Goal: Task Accomplishment & Management: Manage account settings

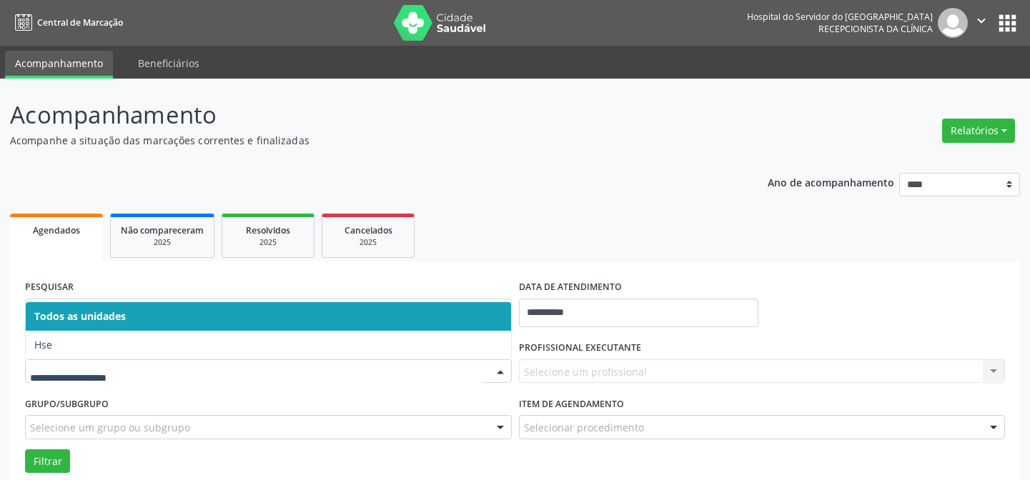
scroll to position [64, 0]
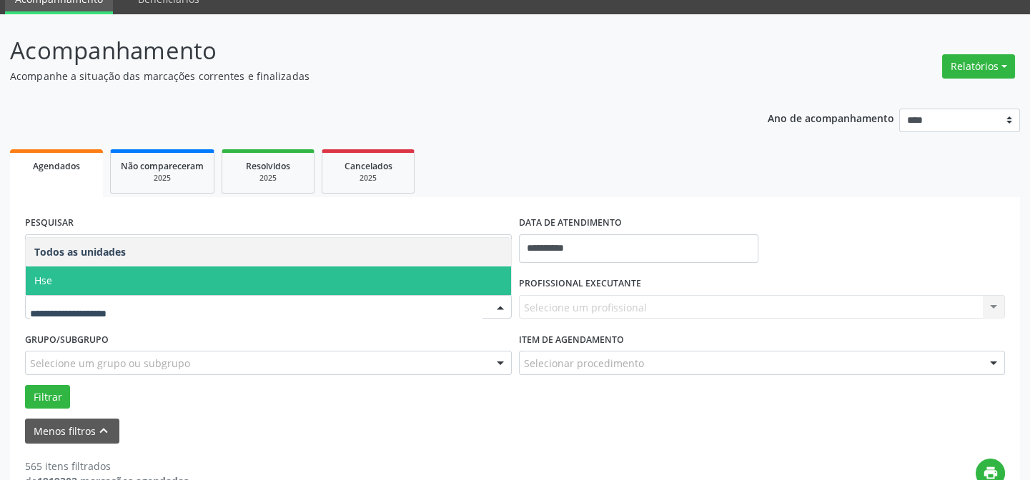
click at [96, 275] on span "Hse" at bounding box center [268, 281] width 485 height 29
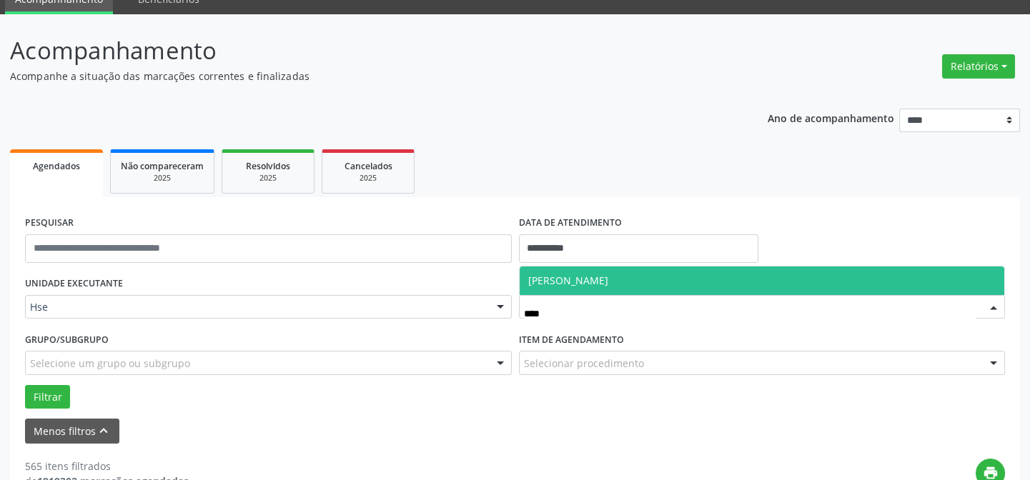
type input "*****"
click at [606, 280] on span "[PERSON_NAME]" at bounding box center [568, 281] width 80 height 14
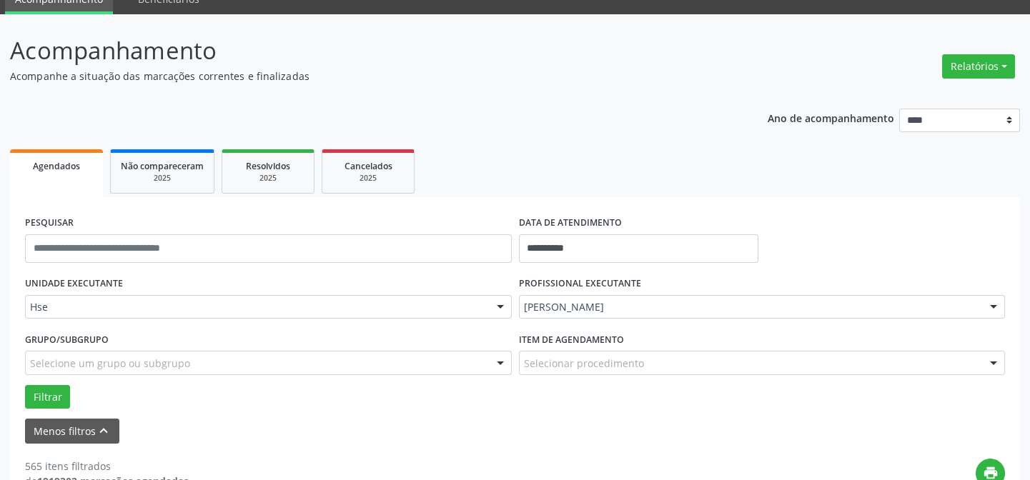
click at [990, 364] on div at bounding box center [993, 364] width 21 height 24
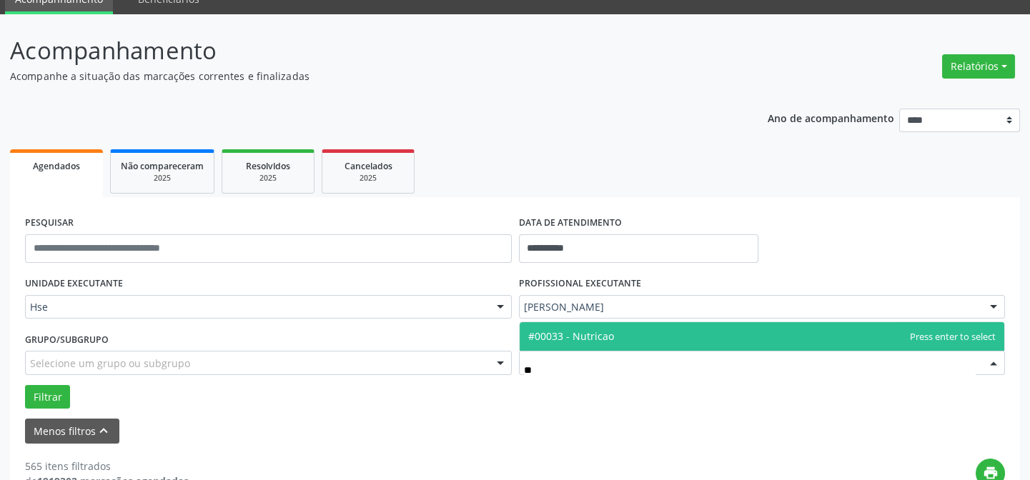
type input "***"
click at [607, 341] on span "#00033 - Nutricao" at bounding box center [571, 337] width 86 height 14
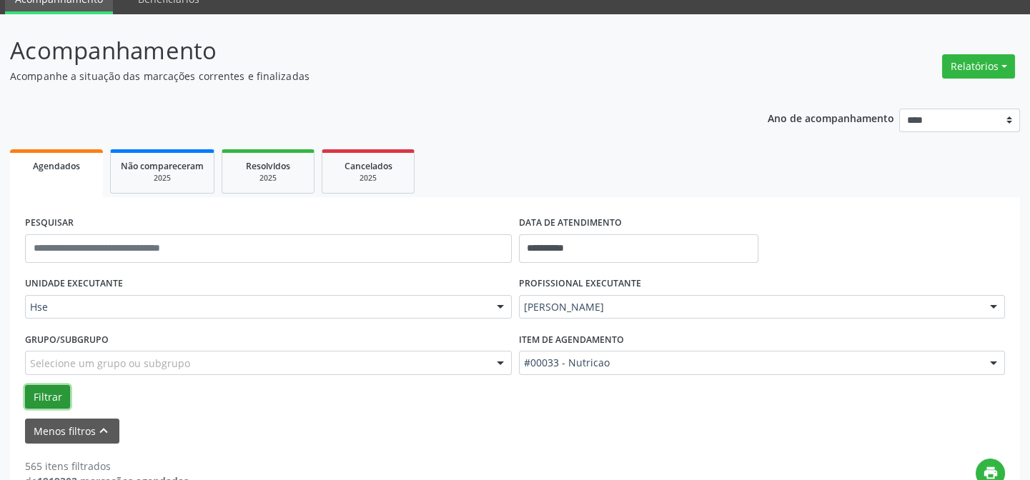
click at [50, 403] on button "Filtrar" at bounding box center [47, 397] width 45 height 24
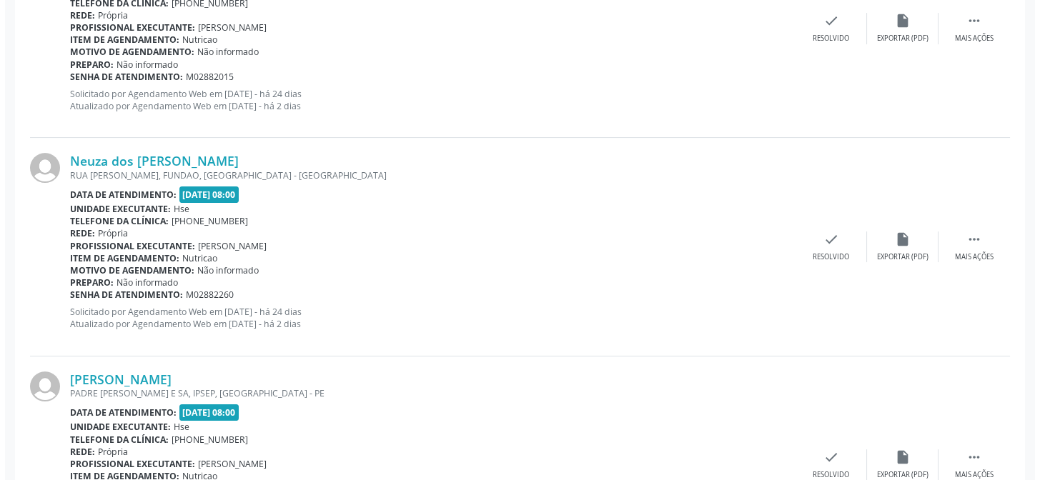
scroll to position [851, 0]
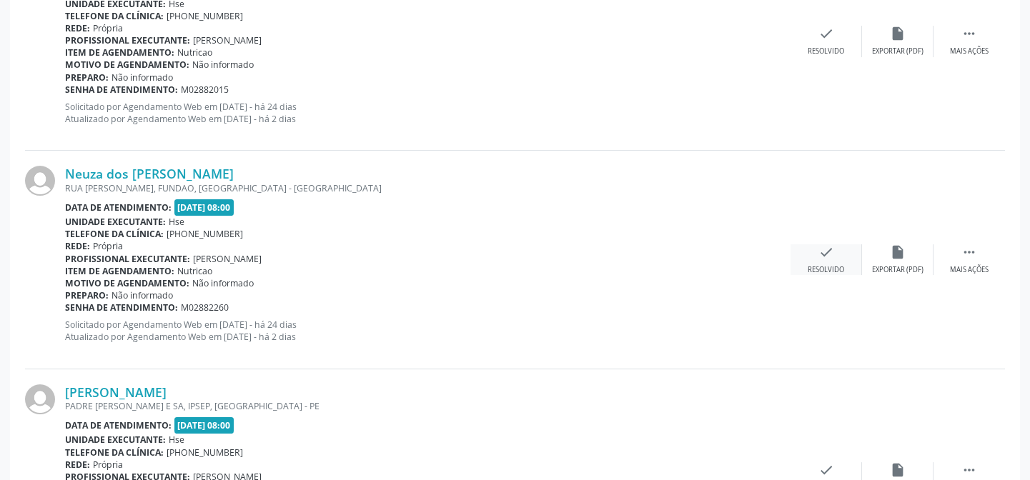
click at [826, 257] on icon "check" at bounding box center [827, 253] width 16 height 16
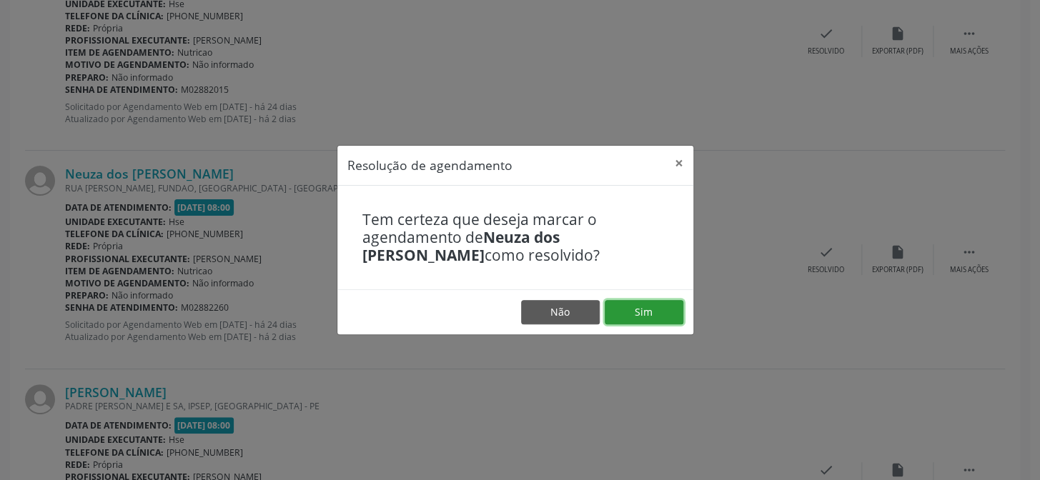
click at [641, 309] on button "Sim" at bounding box center [644, 312] width 79 height 24
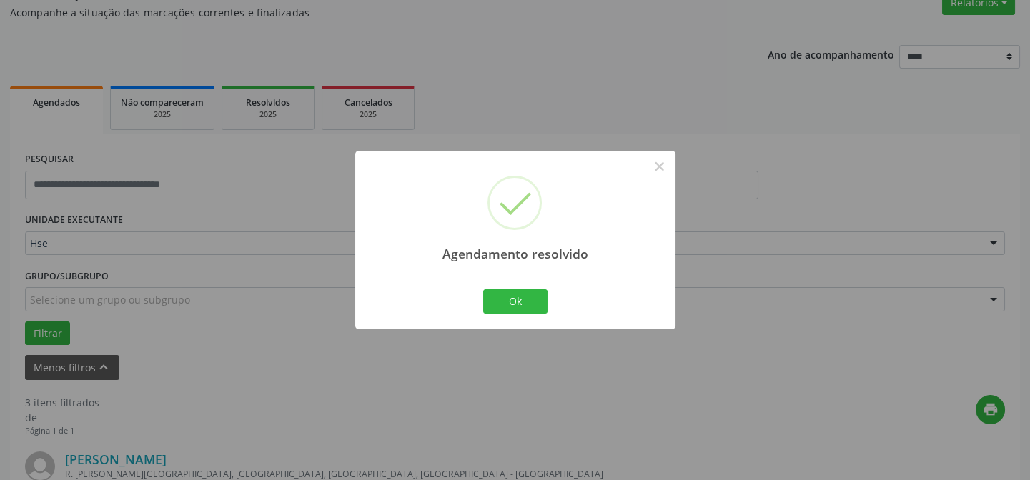
scroll to position [763, 0]
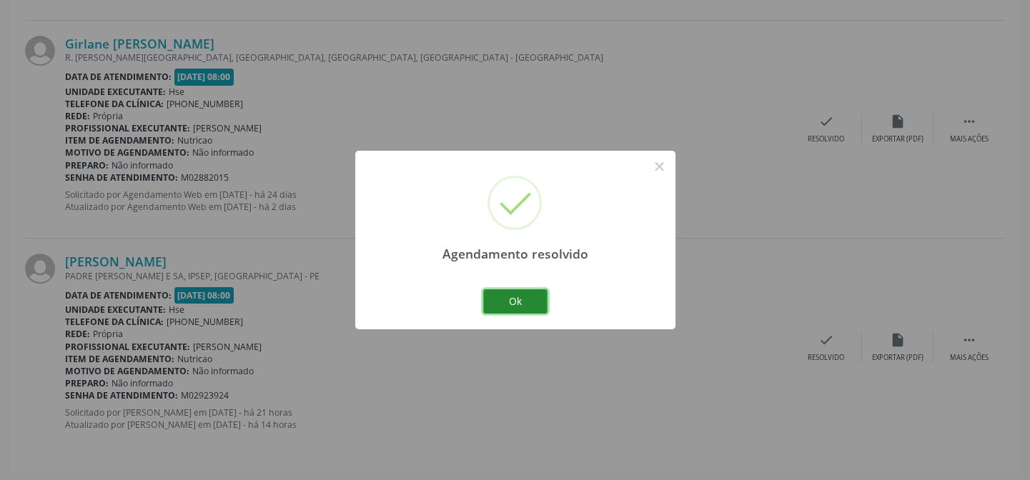
click at [528, 301] on button "Ok" at bounding box center [515, 302] width 64 height 24
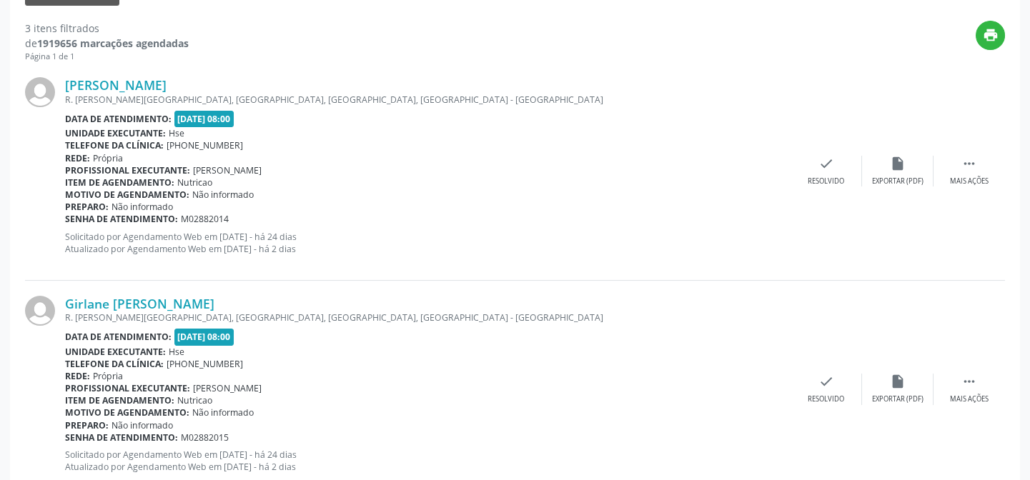
scroll to position [568, 0]
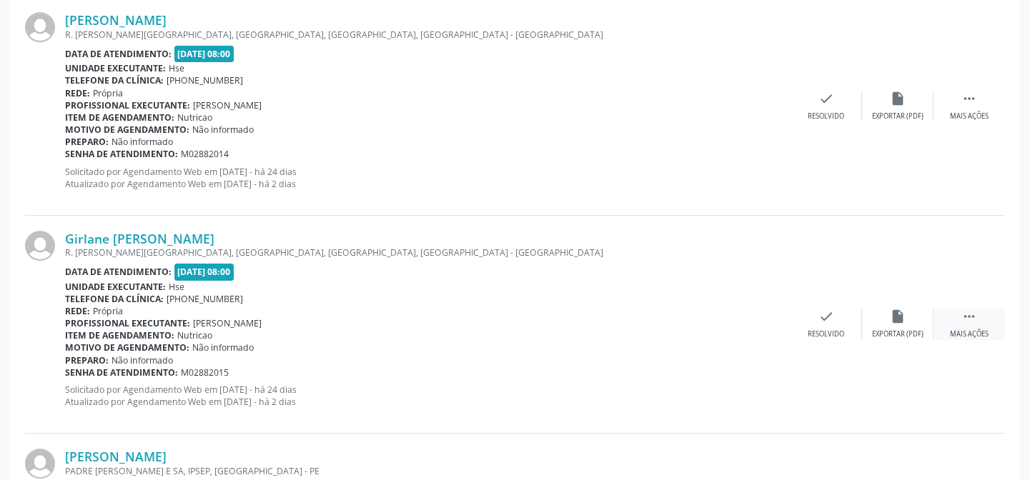
click at [967, 324] on div " Mais ações" at bounding box center [969, 324] width 71 height 31
click at [909, 330] on div "Não compareceu" at bounding box center [897, 335] width 61 height 10
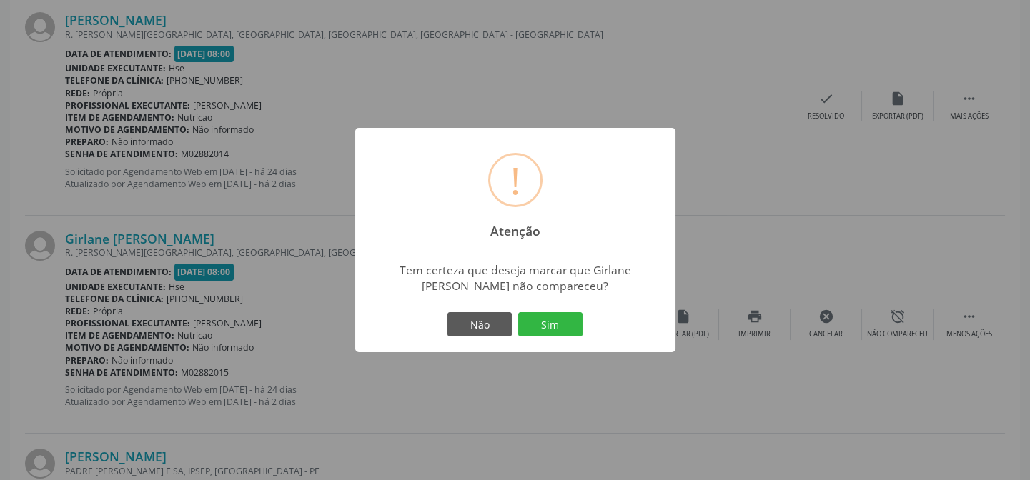
click at [553, 319] on div "Não Sim" at bounding box center [516, 325] width 142 height 30
click at [550, 332] on button "Sim" at bounding box center [550, 324] width 64 height 24
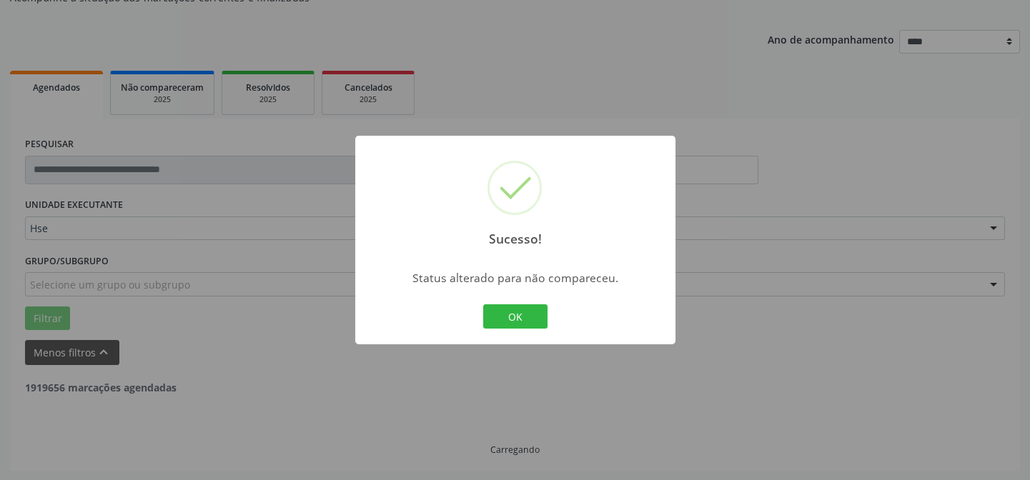
scroll to position [544, 0]
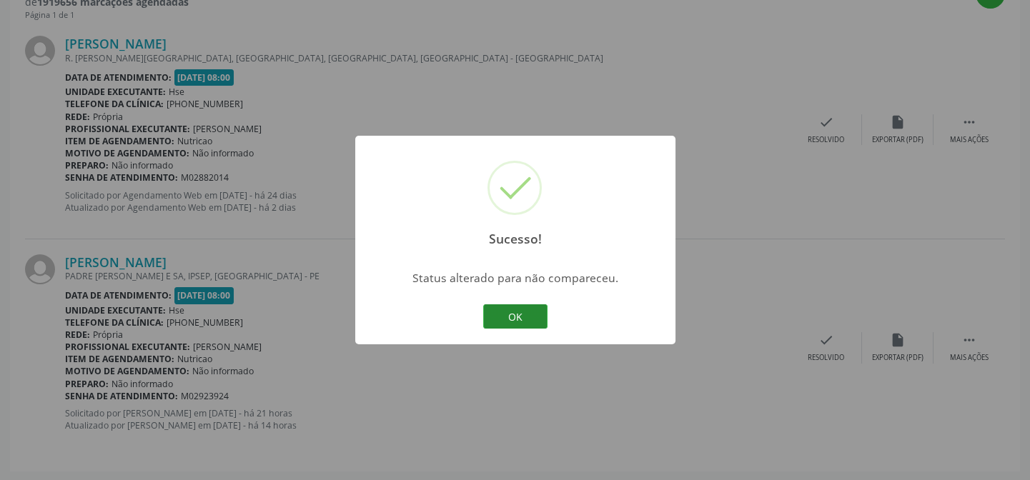
click at [505, 321] on button "OK" at bounding box center [515, 317] width 64 height 24
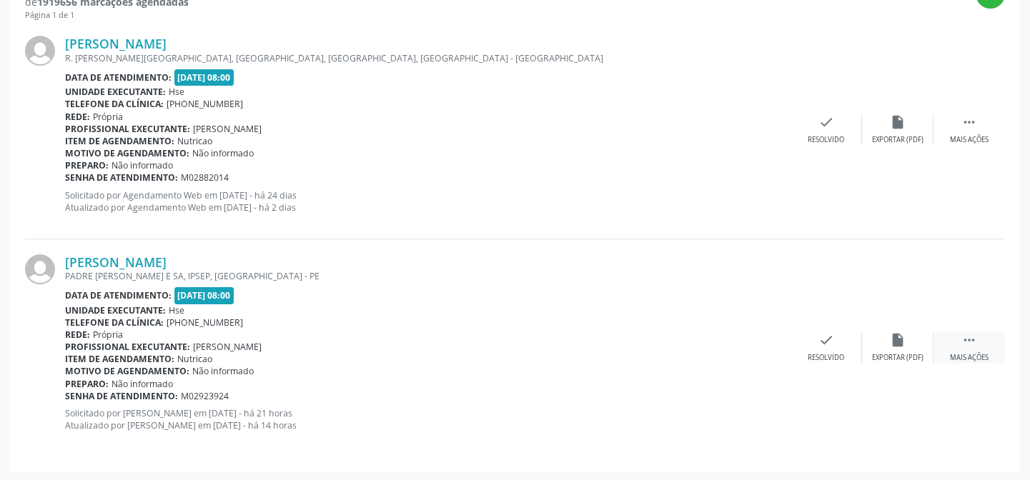
click at [962, 344] on icon "" at bounding box center [970, 340] width 16 height 16
click at [899, 350] on div "alarm_off Não compareceu" at bounding box center [897, 347] width 71 height 31
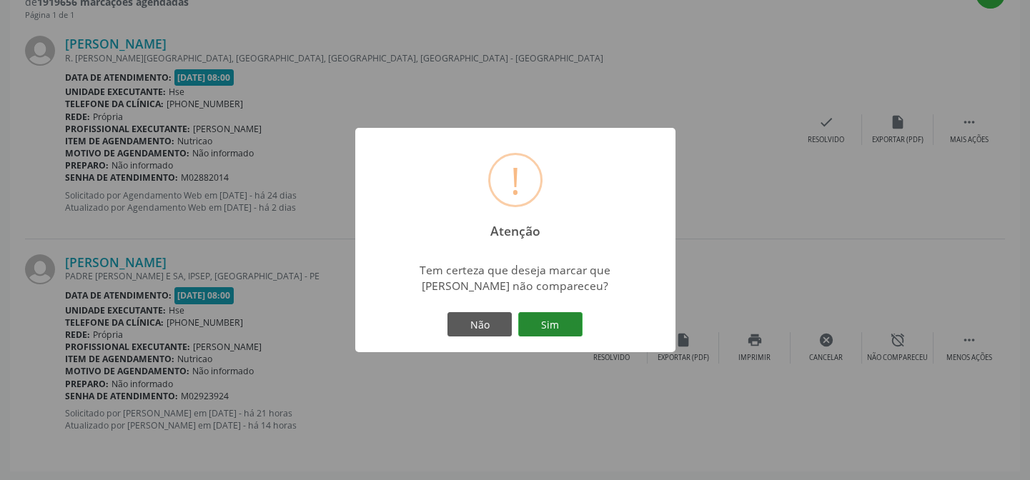
click at [543, 321] on button "Sim" at bounding box center [550, 324] width 64 height 24
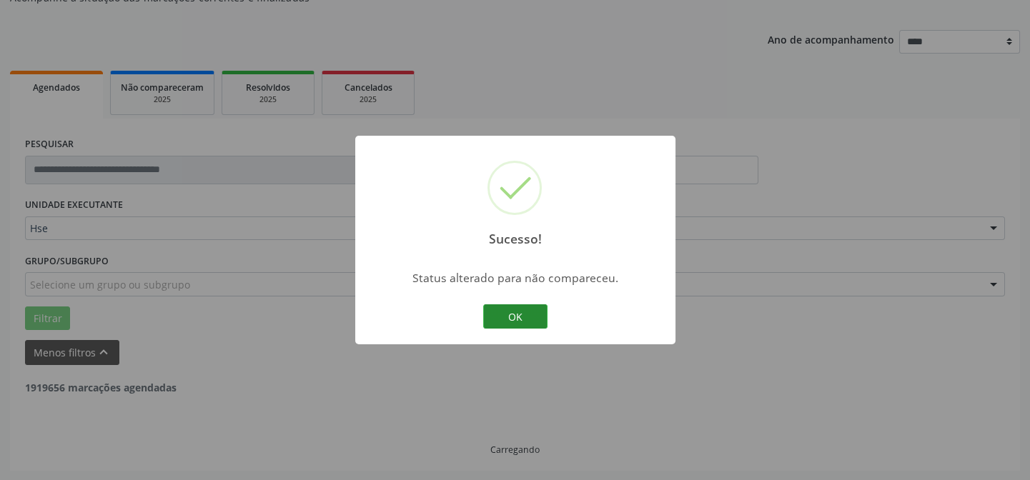
scroll to position [327, 0]
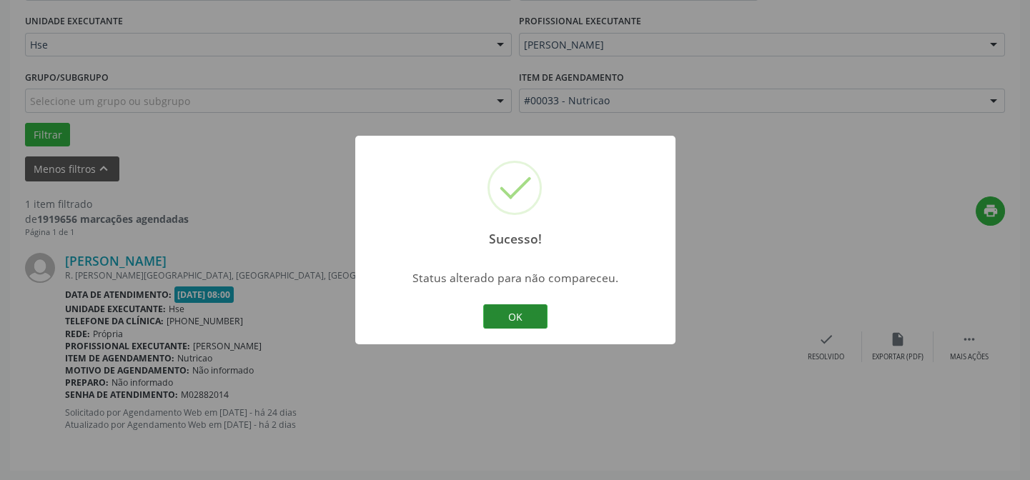
click at [528, 310] on button "OK" at bounding box center [515, 317] width 64 height 24
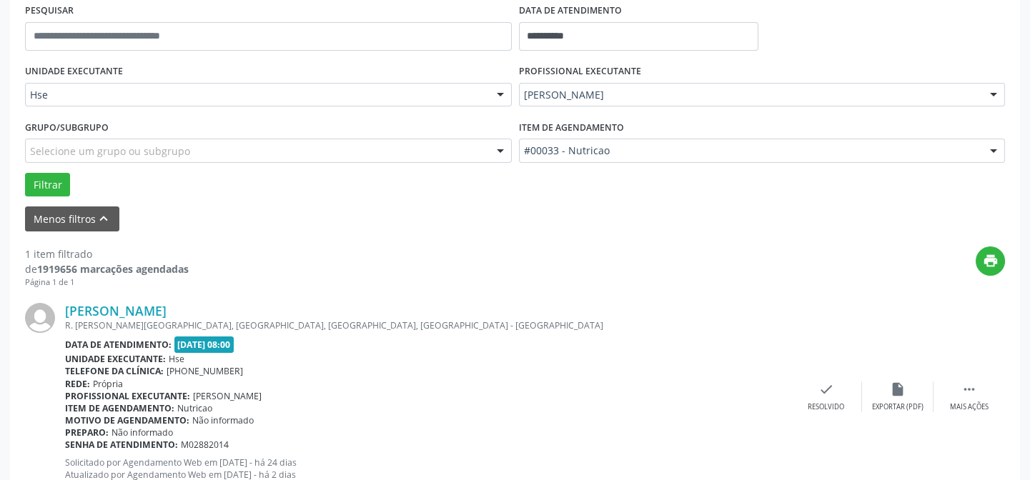
scroll to position [262, 0]
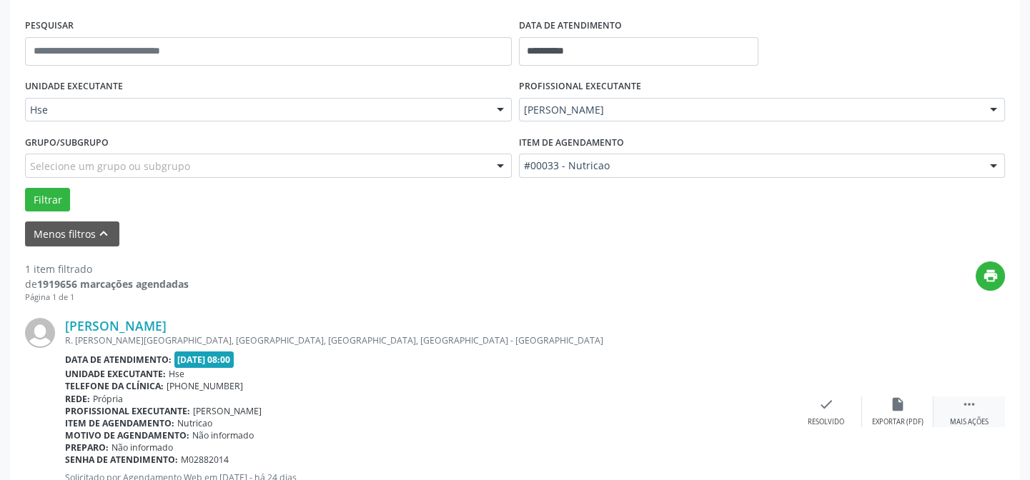
click at [962, 405] on icon "" at bounding box center [970, 405] width 16 height 16
click at [904, 415] on div "alarm_off Não compareceu" at bounding box center [897, 412] width 71 height 31
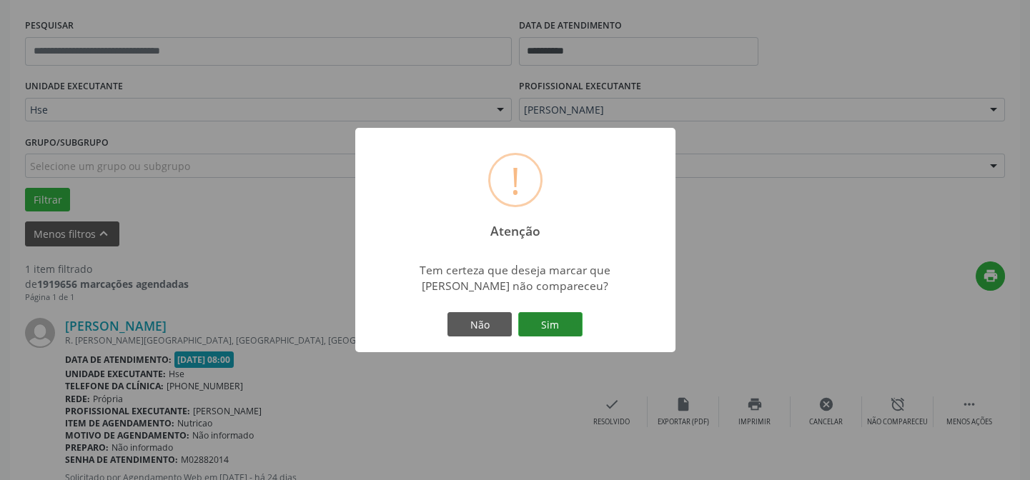
click at [550, 324] on button "Sim" at bounding box center [550, 324] width 64 height 24
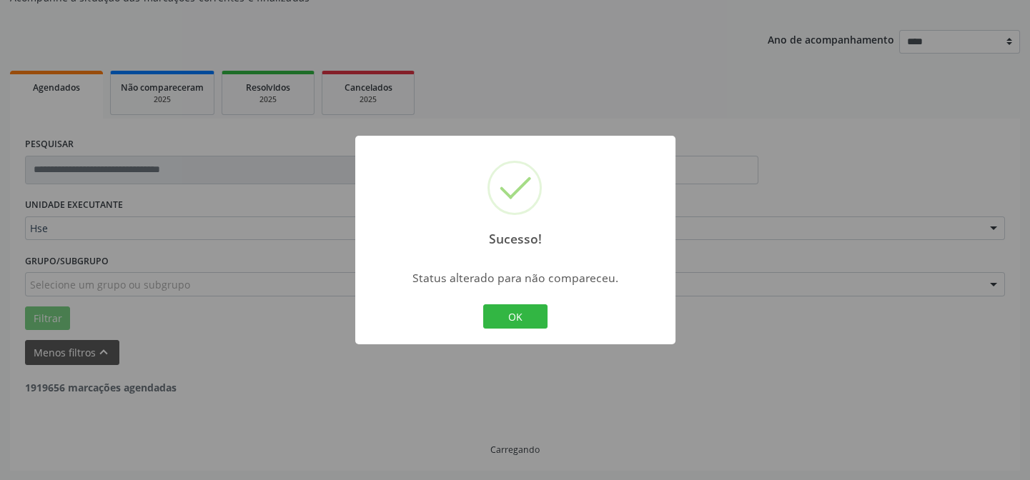
scroll to position [97, 0]
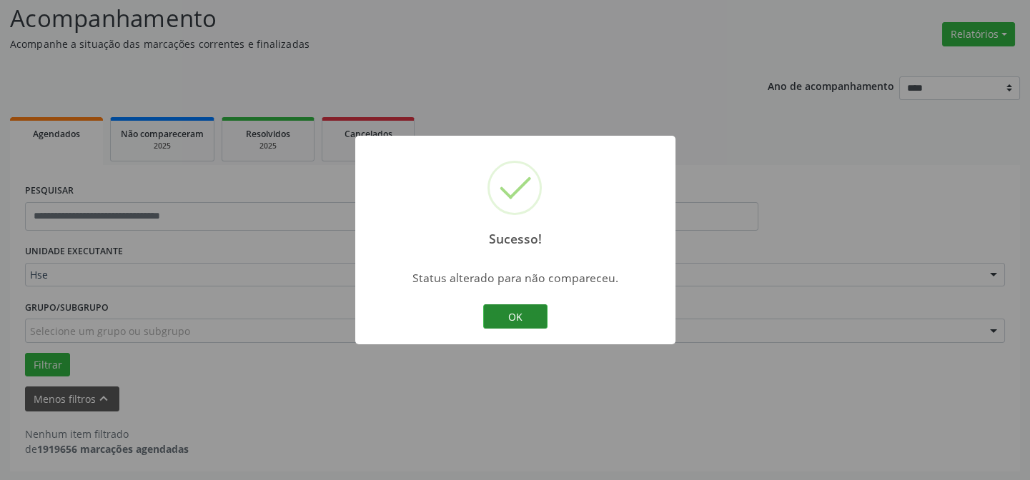
click at [530, 308] on button "OK" at bounding box center [515, 317] width 64 height 24
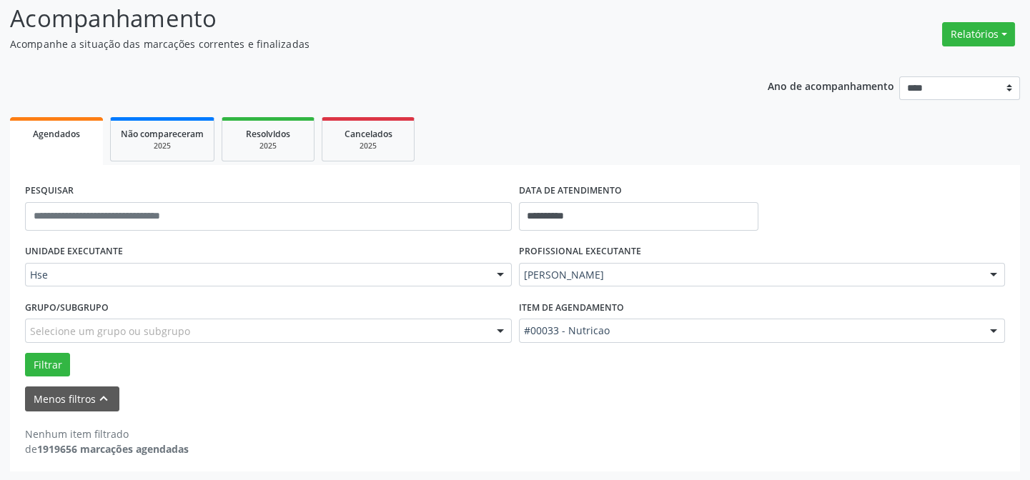
click at [150, 265] on div "Hse" at bounding box center [268, 275] width 487 height 24
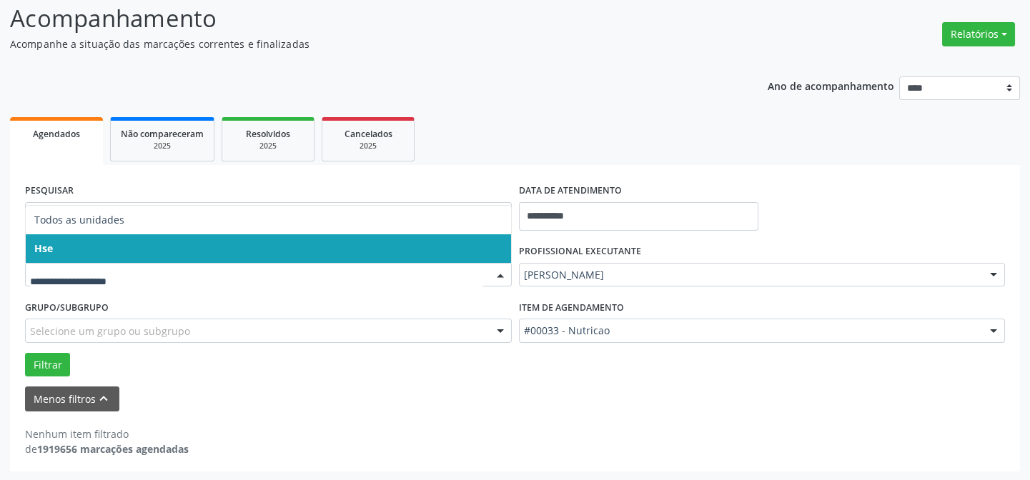
click at [131, 239] on span "Hse" at bounding box center [268, 248] width 485 height 29
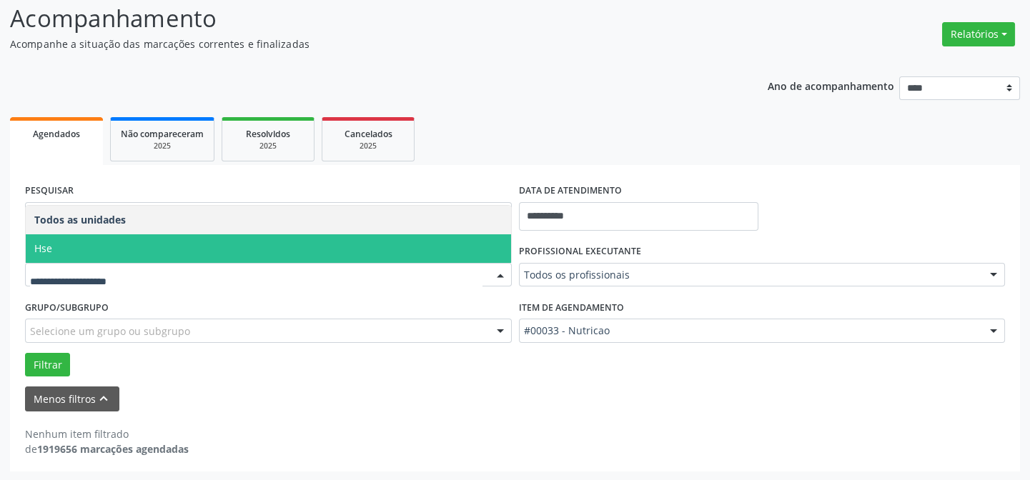
click at [127, 242] on span "Hse" at bounding box center [268, 248] width 485 height 29
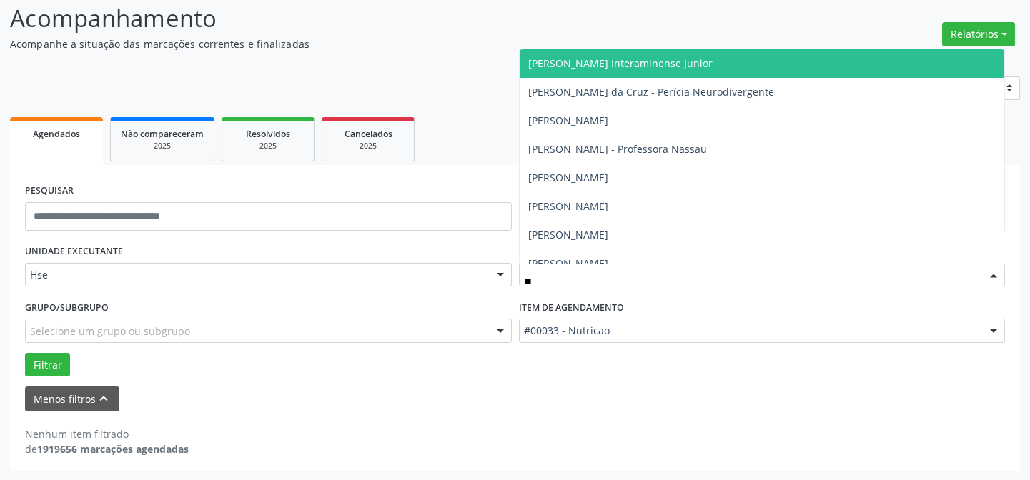
type input "*"
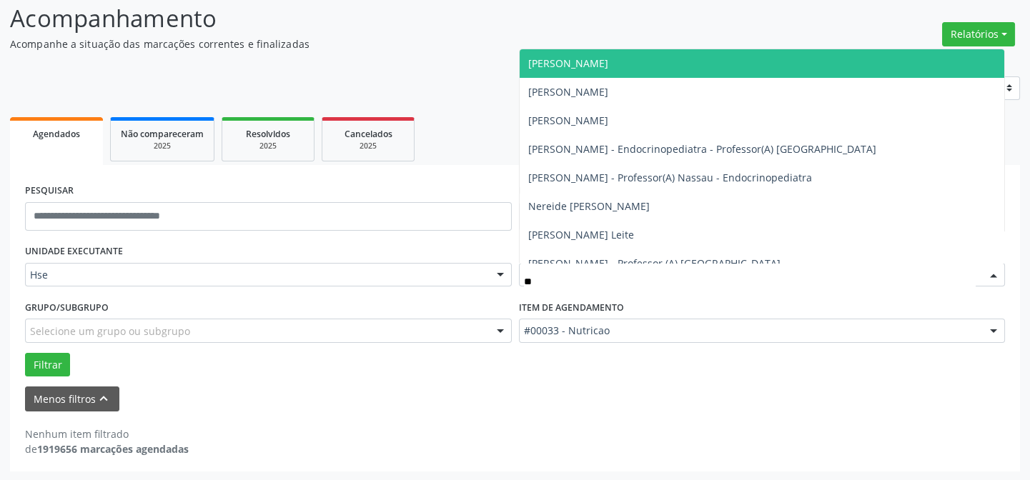
type input "*"
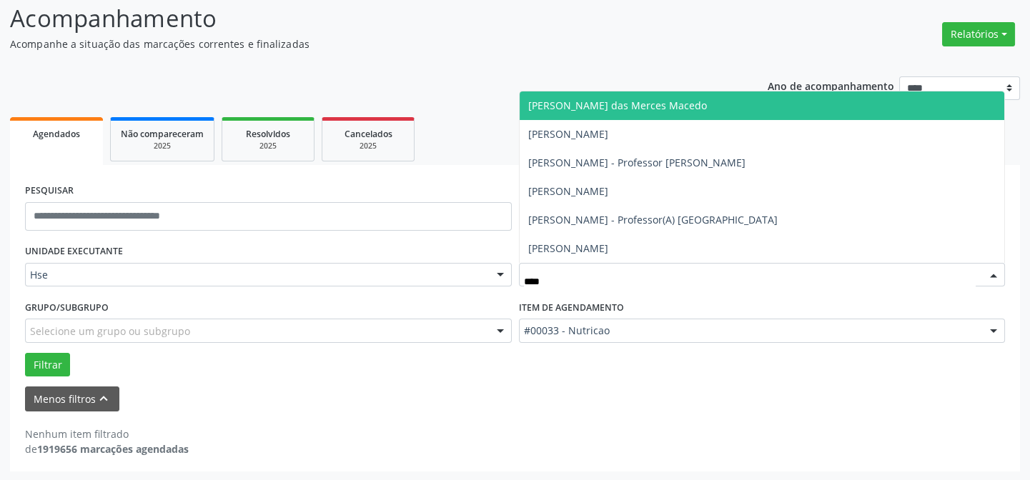
type input "*****"
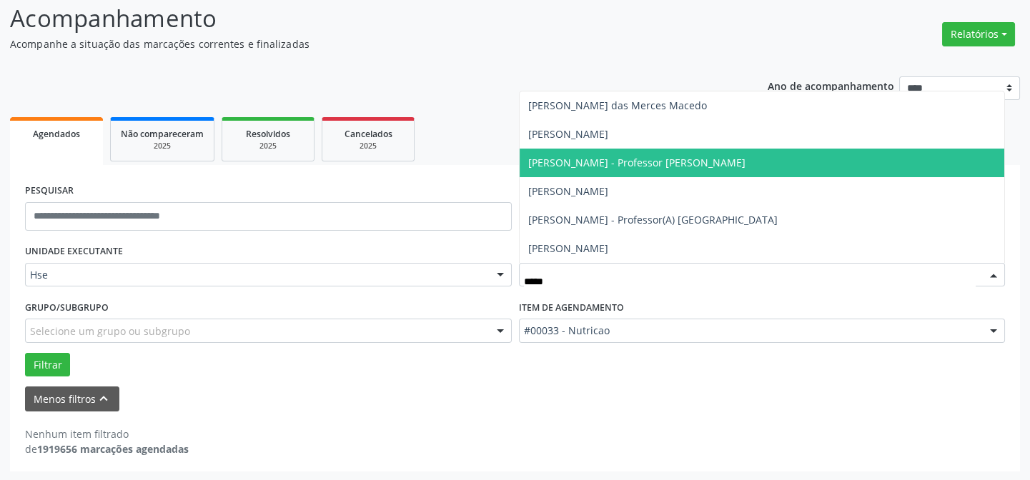
click at [608, 166] on span "[PERSON_NAME] - Professor [PERSON_NAME]" at bounding box center [636, 163] width 217 height 14
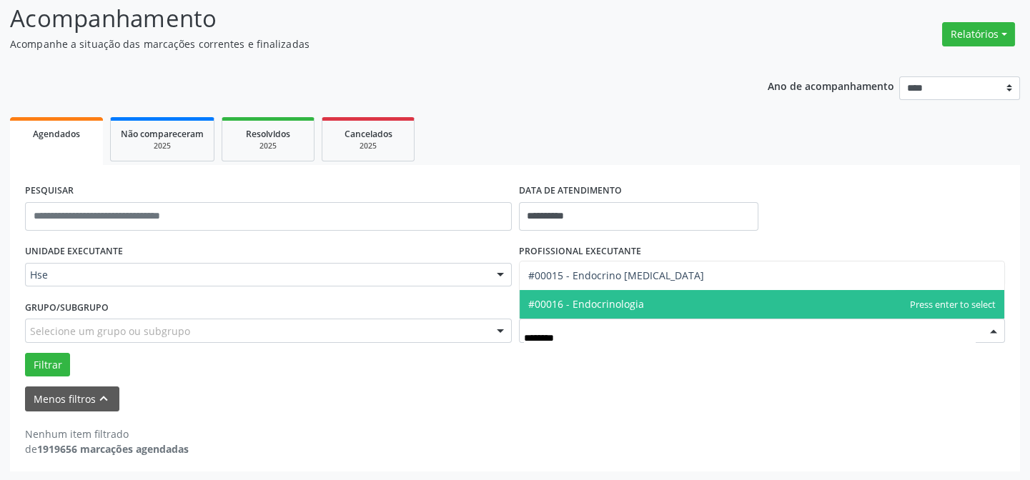
type input "*********"
click at [680, 303] on span "#00016 - Endocrinologia" at bounding box center [762, 304] width 485 height 29
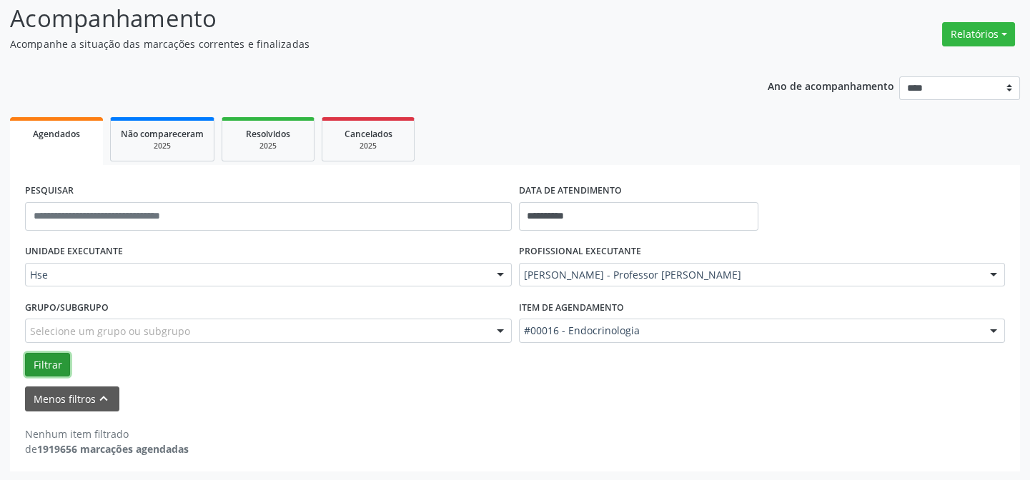
click at [42, 364] on button "Filtrar" at bounding box center [47, 365] width 45 height 24
click at [54, 368] on button "Filtrar" at bounding box center [47, 365] width 45 height 24
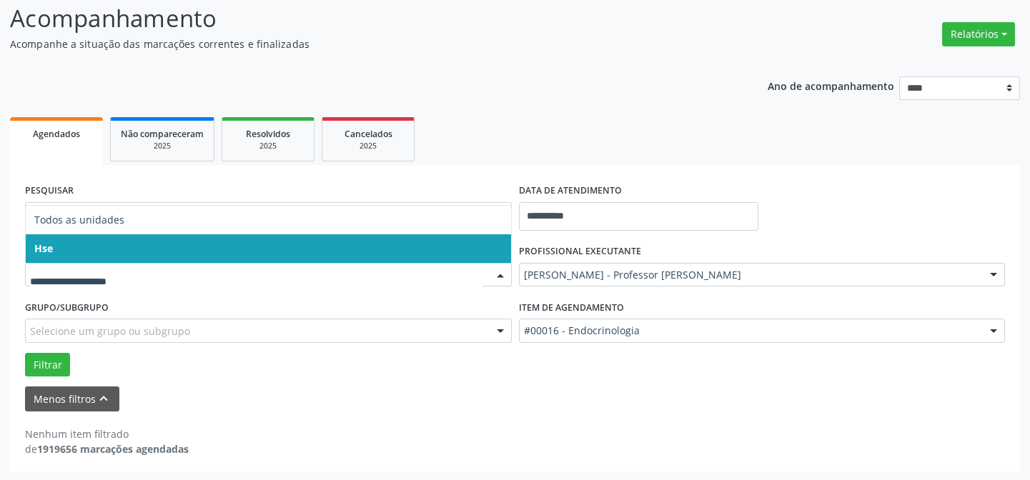
click at [101, 253] on span "Hse" at bounding box center [268, 248] width 485 height 29
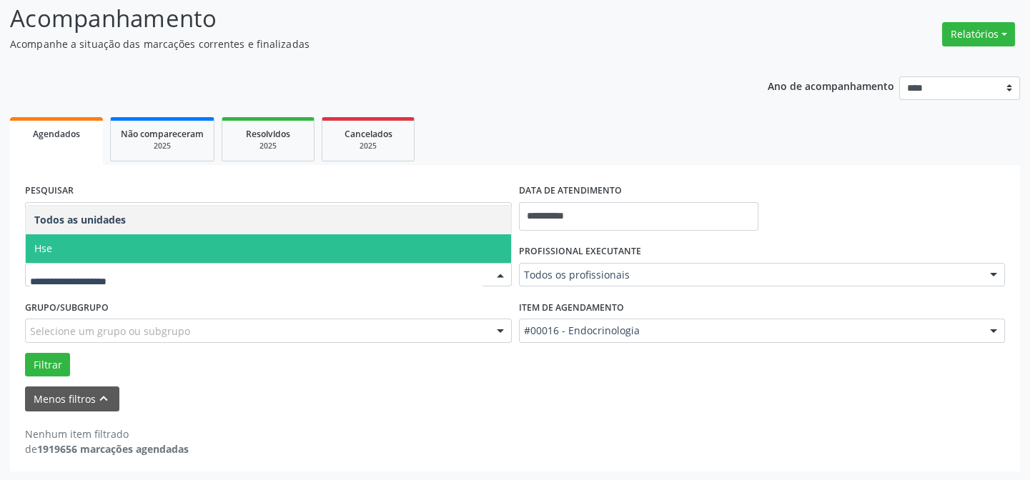
drag, startPoint x: 107, startPoint y: 275, endPoint x: 107, endPoint y: 262, distance: 13.6
click at [112, 245] on span "Hse" at bounding box center [268, 248] width 485 height 29
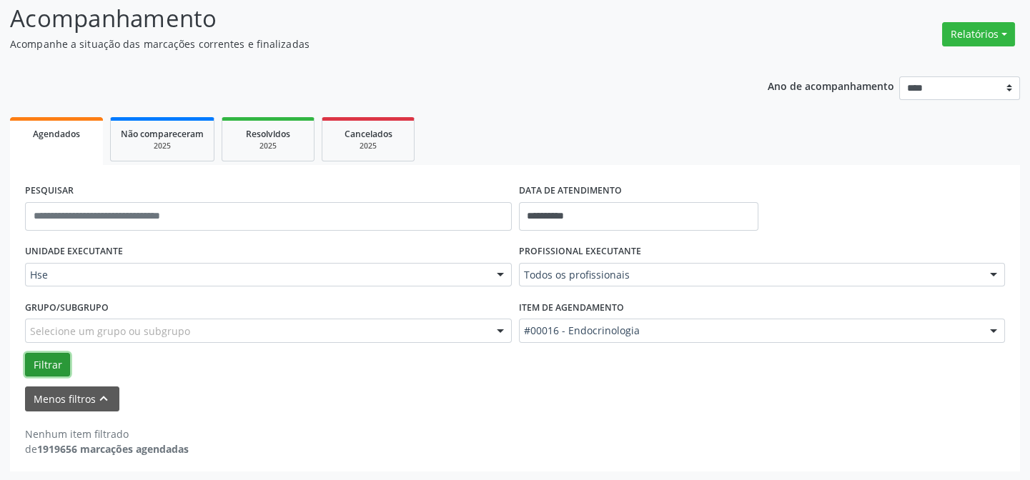
click at [44, 368] on button "Filtrar" at bounding box center [47, 365] width 45 height 24
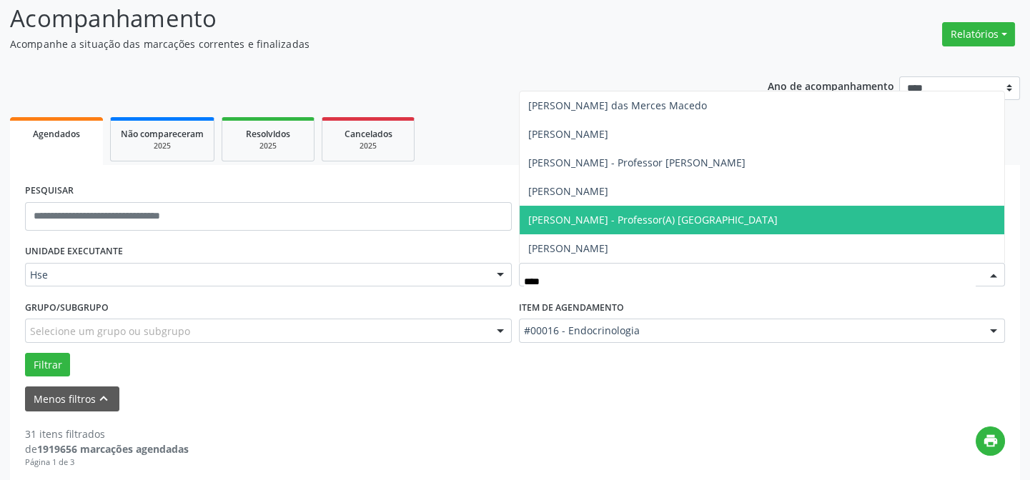
type input "*****"
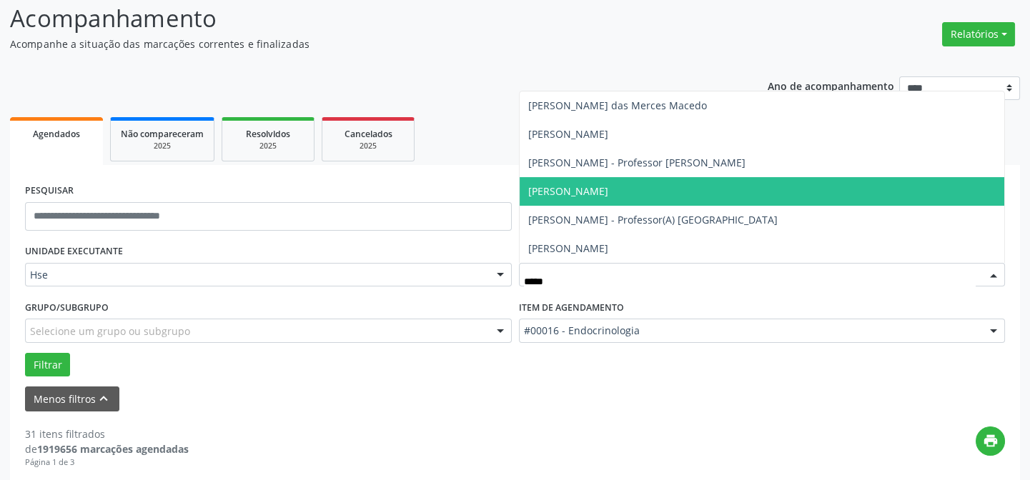
click at [608, 192] on span "[PERSON_NAME]" at bounding box center [568, 191] width 80 height 14
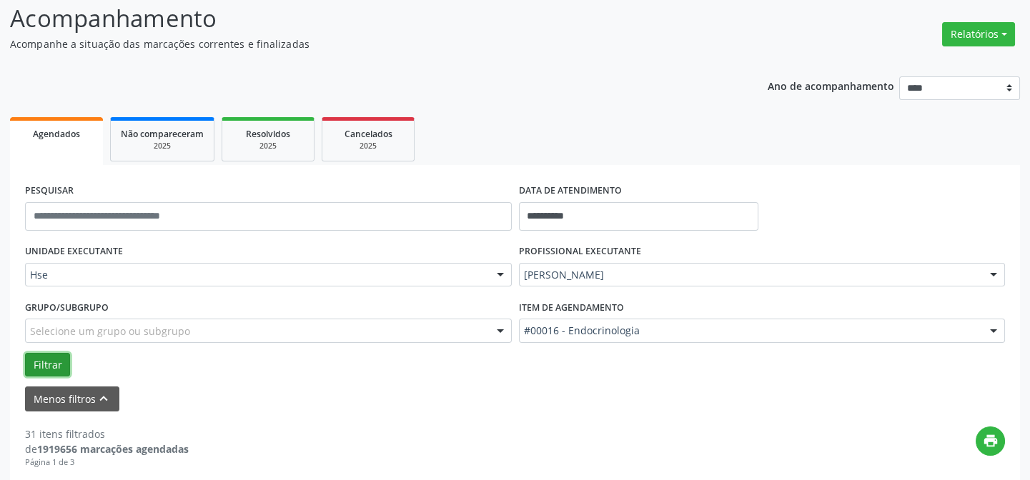
click at [50, 367] on button "Filtrar" at bounding box center [47, 365] width 45 height 24
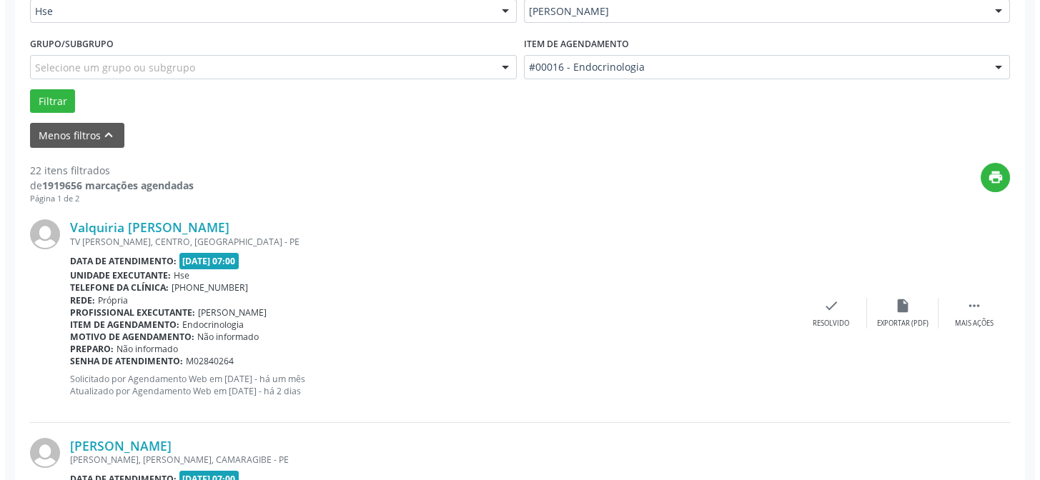
scroll to position [357, 0]
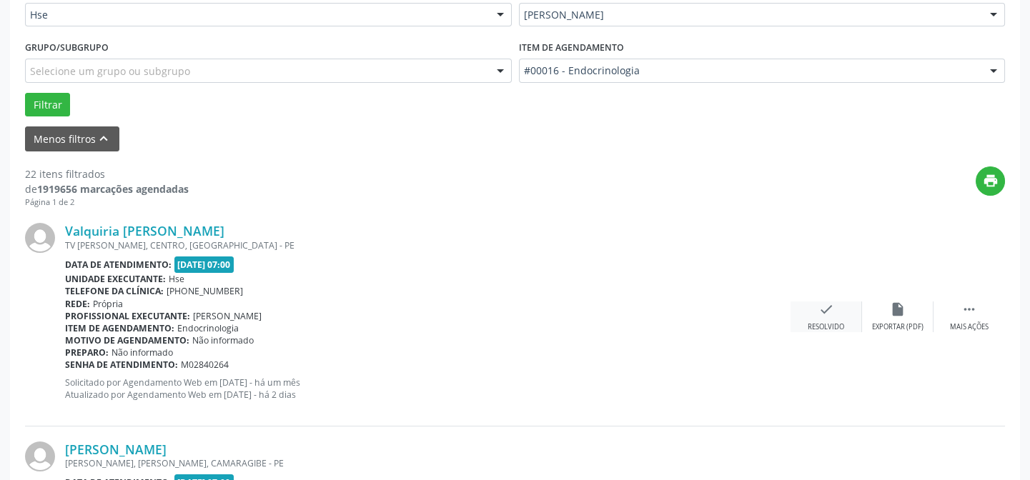
click at [825, 315] on icon "check" at bounding box center [827, 310] width 16 height 16
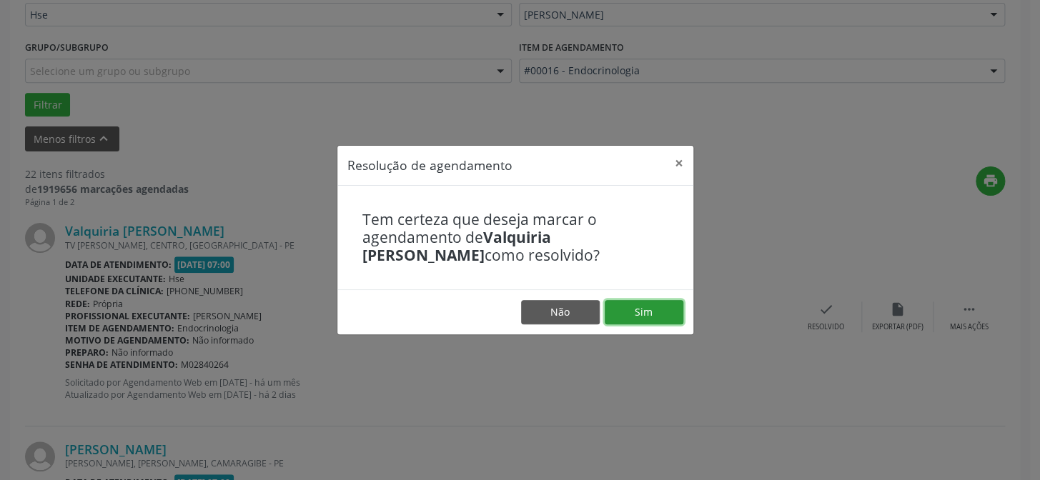
click at [643, 315] on button "Sim" at bounding box center [644, 312] width 79 height 24
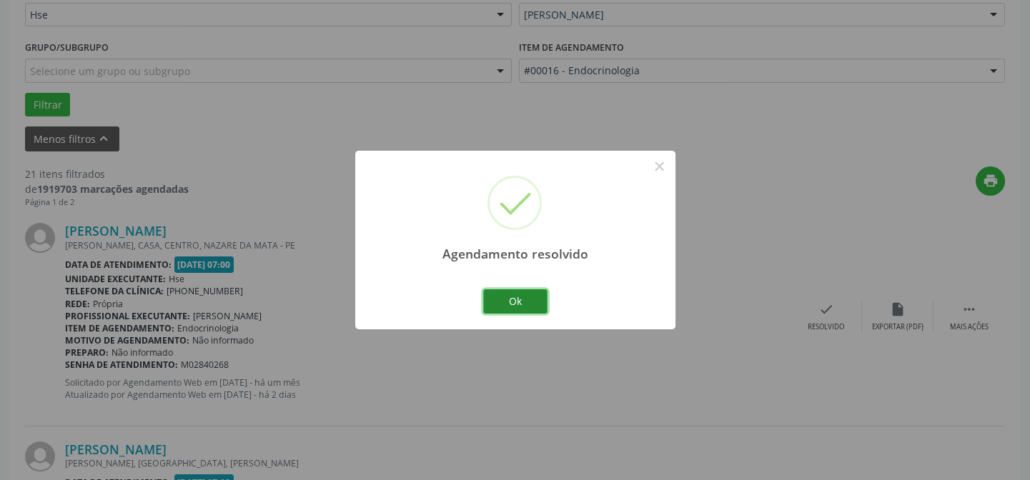
click at [535, 299] on button "Ok" at bounding box center [515, 302] width 64 height 24
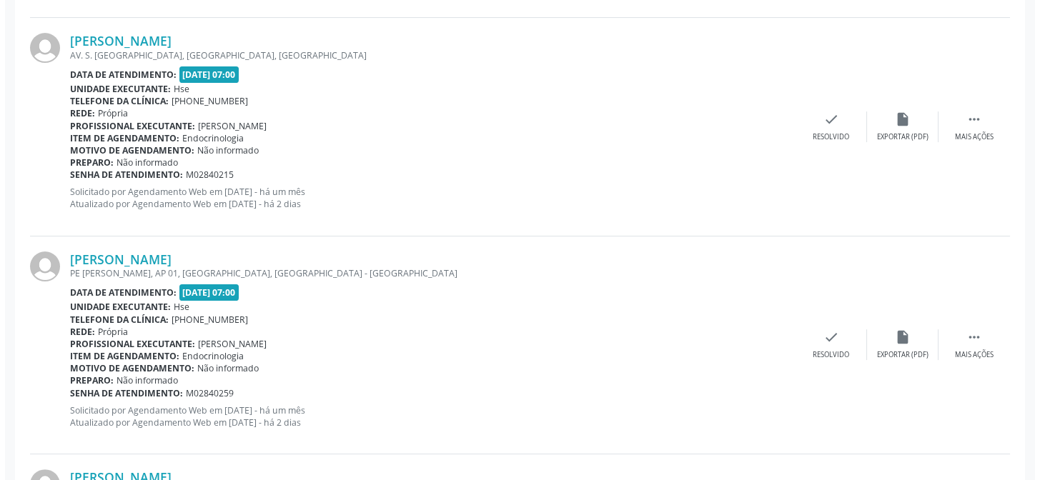
scroll to position [1007, 0]
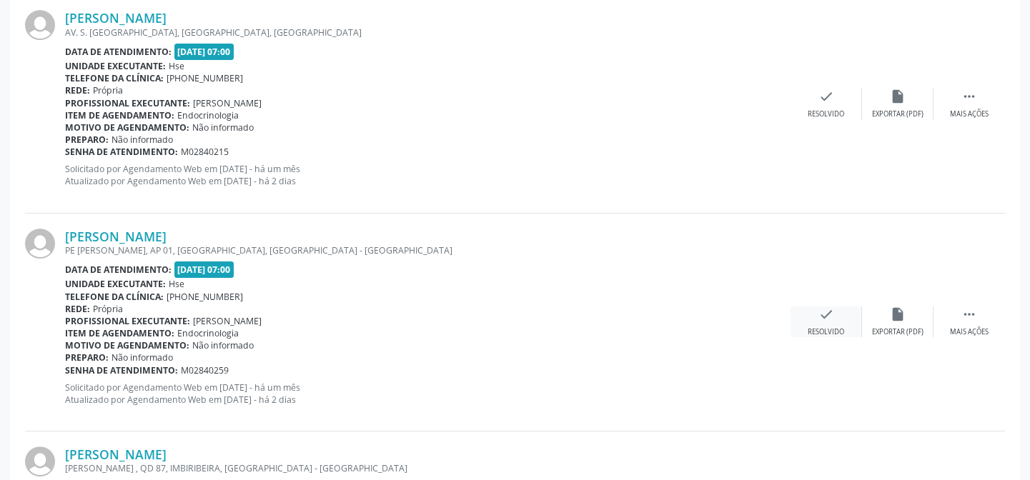
click at [834, 318] on icon "check" at bounding box center [827, 315] width 16 height 16
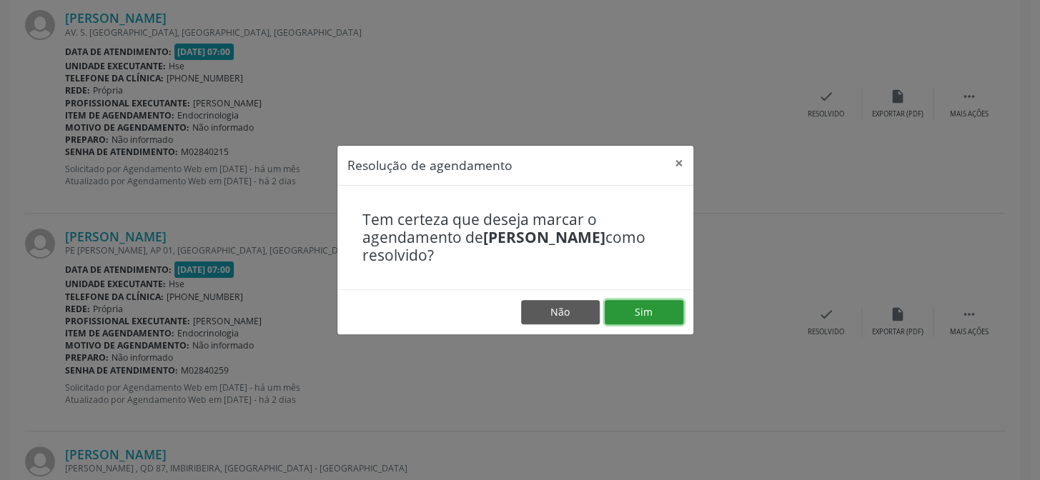
click at [657, 315] on button "Sim" at bounding box center [644, 312] width 79 height 24
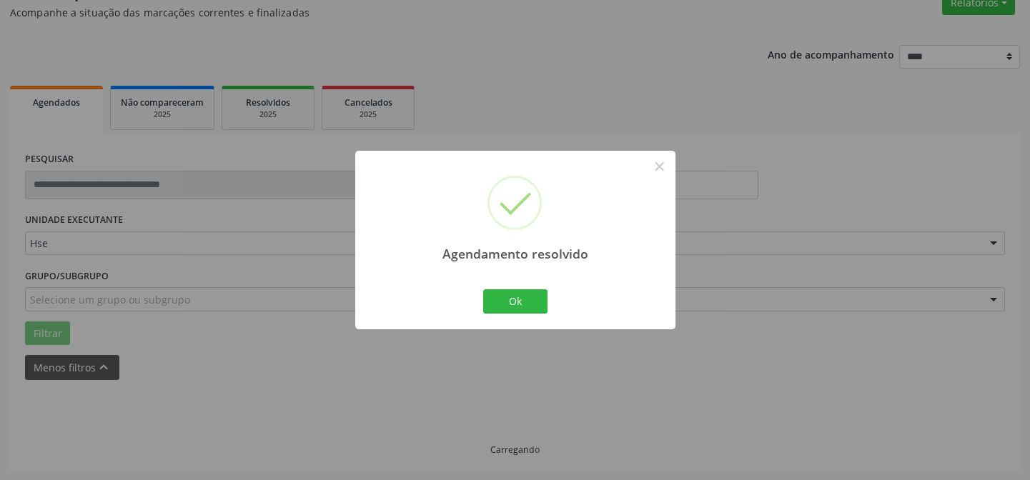
scroll to position [143, 0]
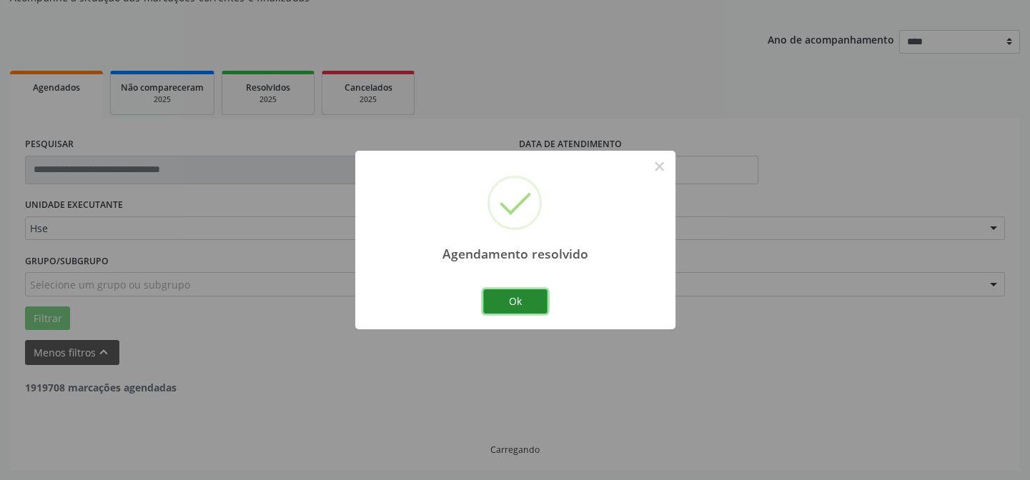
click at [535, 293] on button "Ok" at bounding box center [515, 302] width 64 height 24
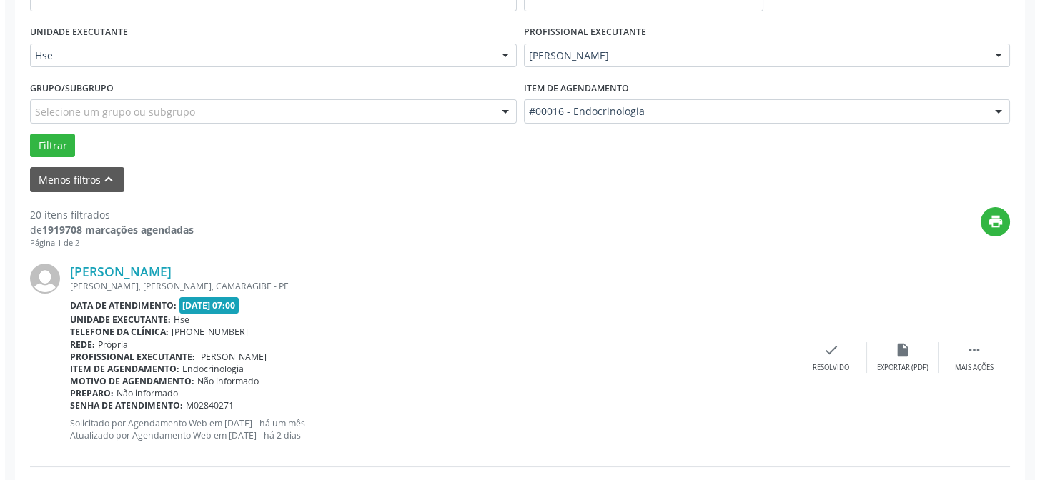
scroll to position [337, 0]
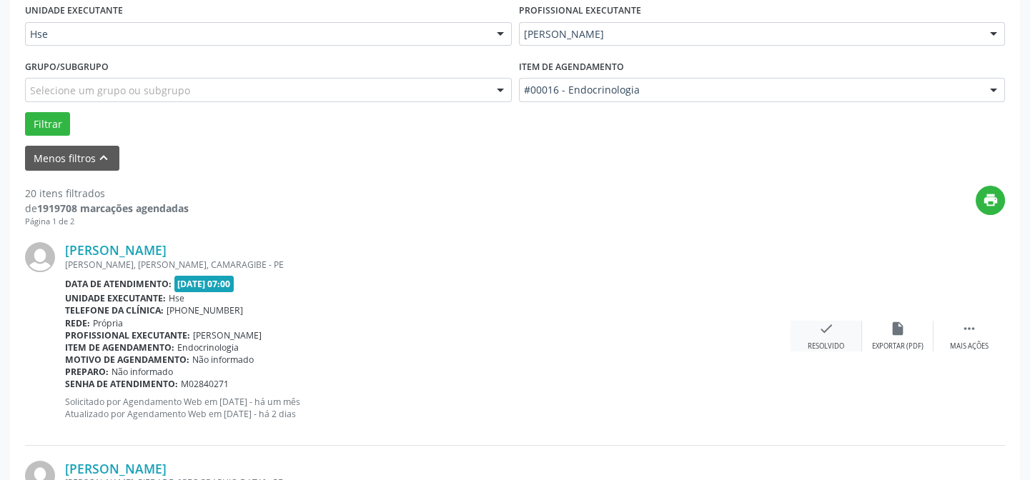
click at [834, 325] on icon "check" at bounding box center [827, 329] width 16 height 16
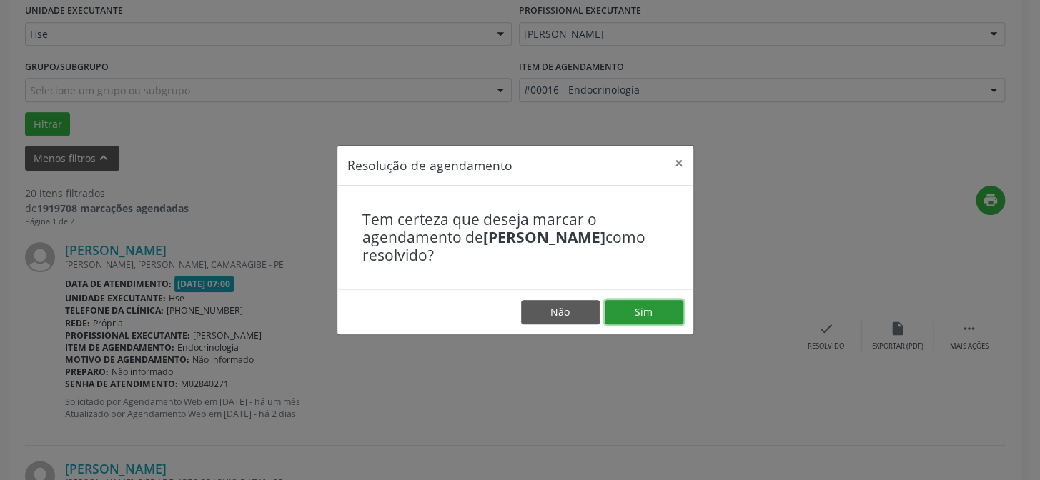
click at [641, 307] on button "Sim" at bounding box center [644, 312] width 79 height 24
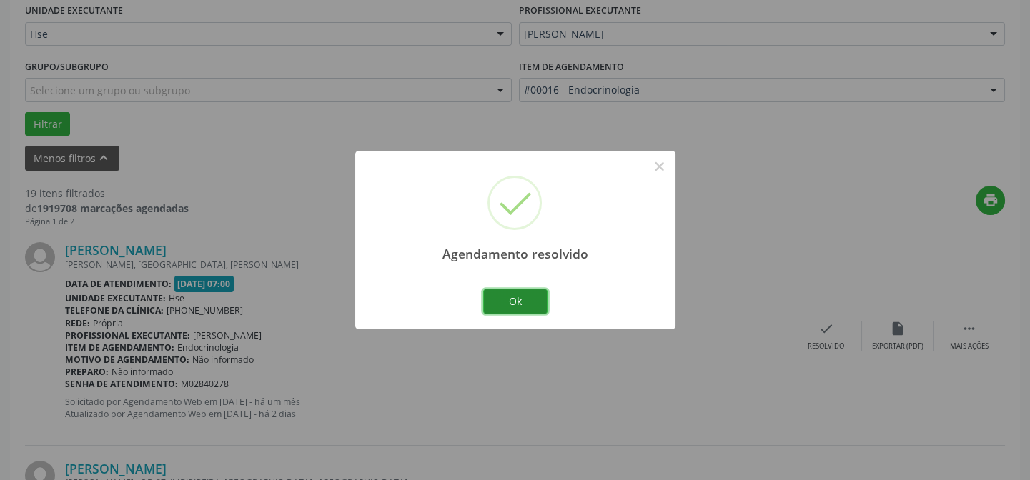
click at [515, 305] on button "Ok" at bounding box center [515, 302] width 64 height 24
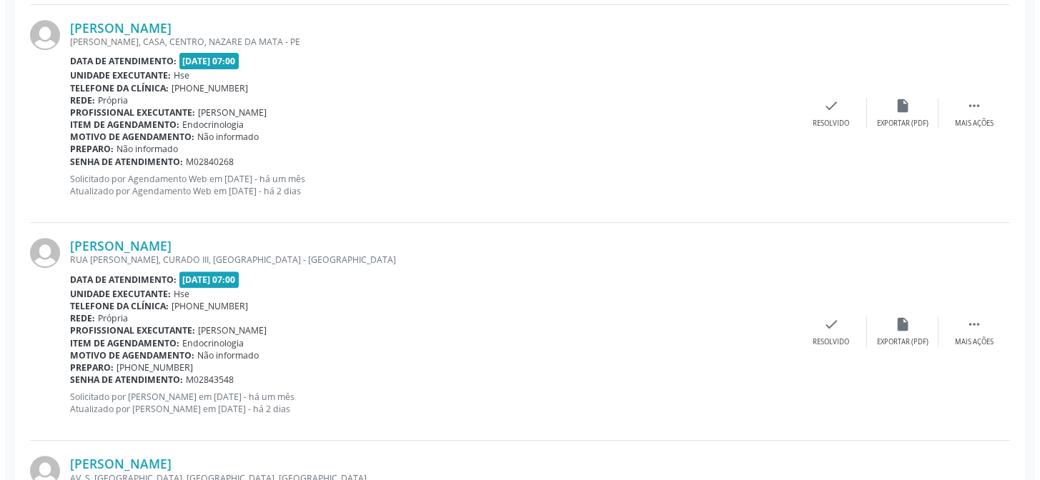
scroll to position [1313, 0]
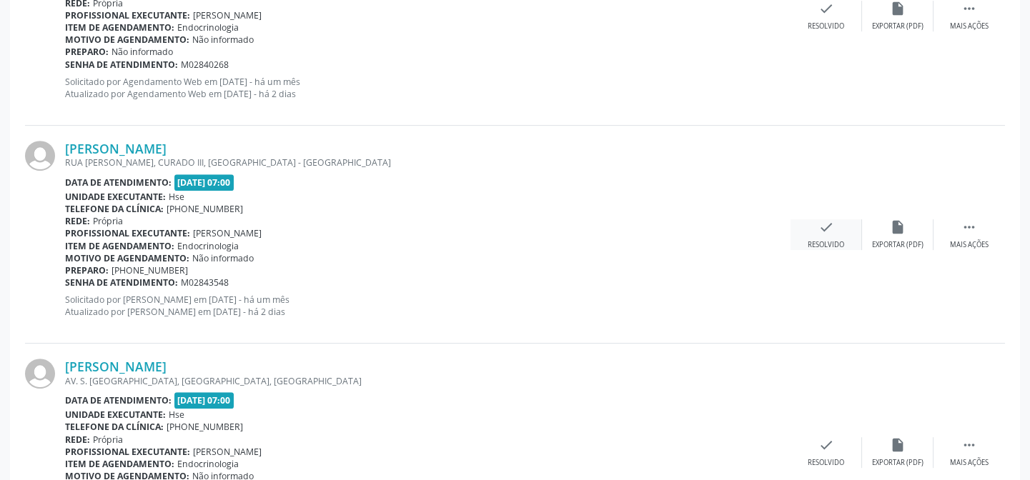
click at [824, 227] on icon "check" at bounding box center [827, 227] width 16 height 16
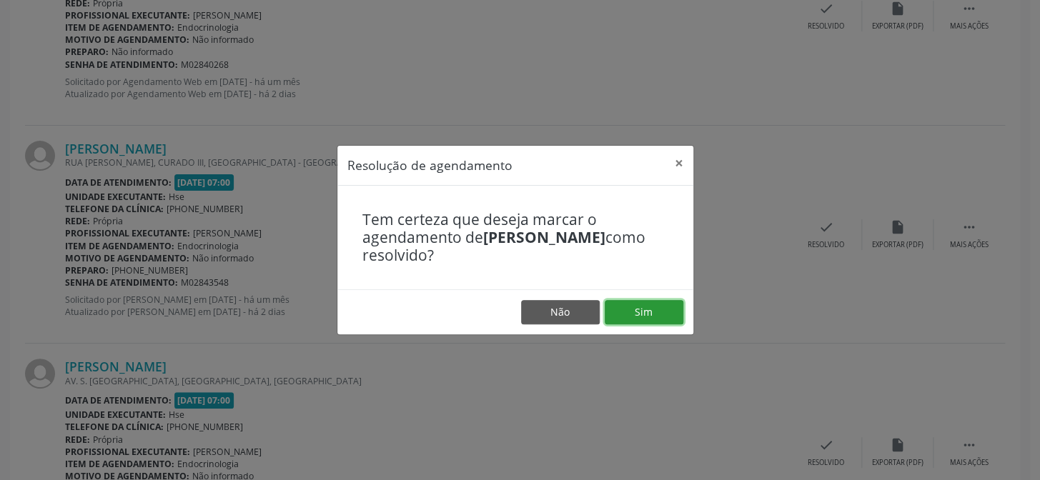
click at [627, 310] on button "Sim" at bounding box center [644, 312] width 79 height 24
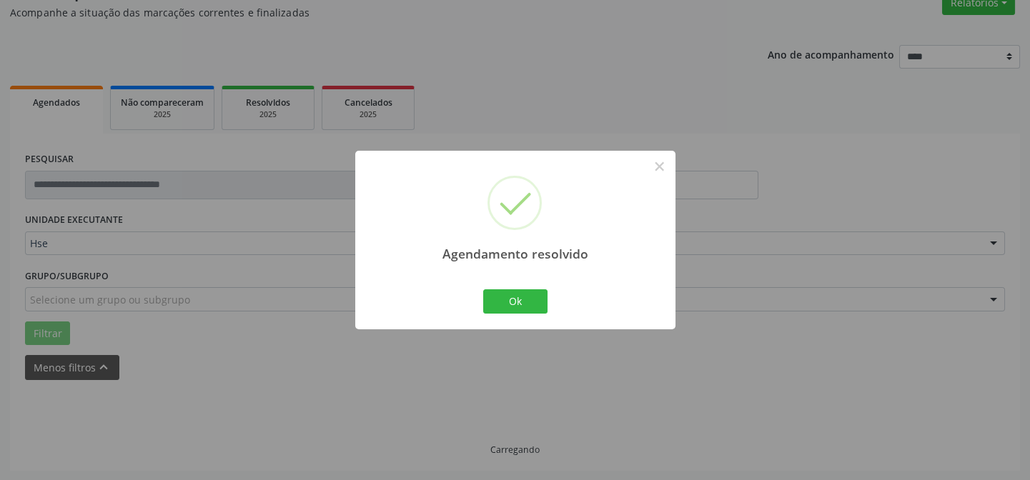
scroll to position [143, 0]
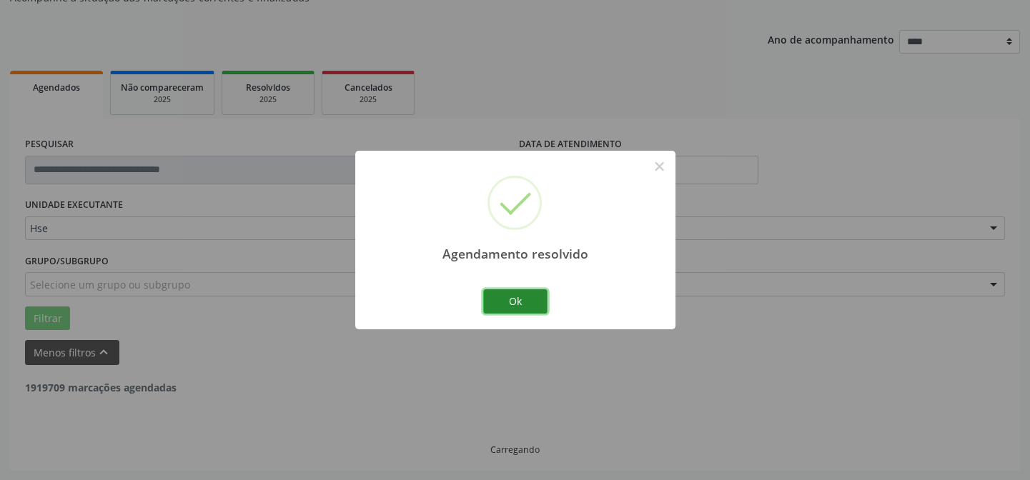
click at [520, 306] on button "Ok" at bounding box center [515, 302] width 64 height 24
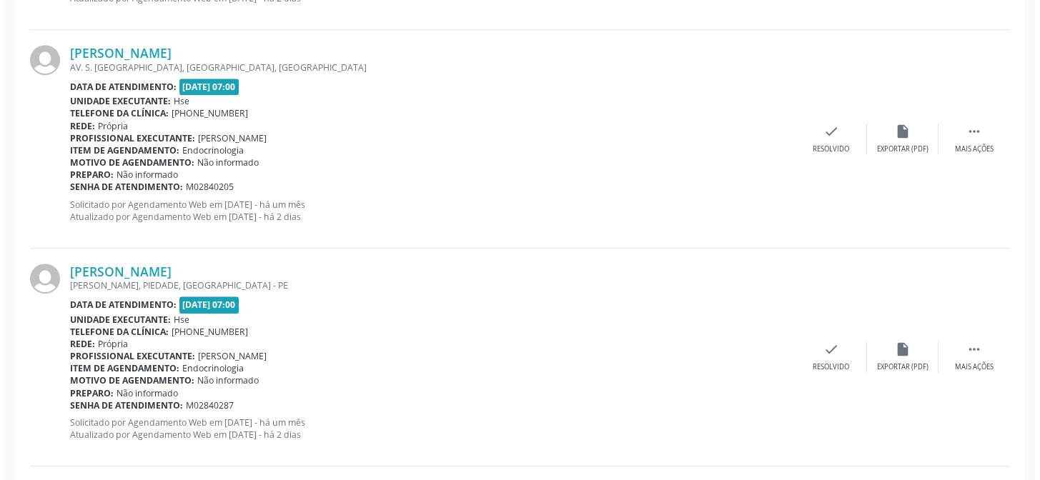
scroll to position [1637, 0]
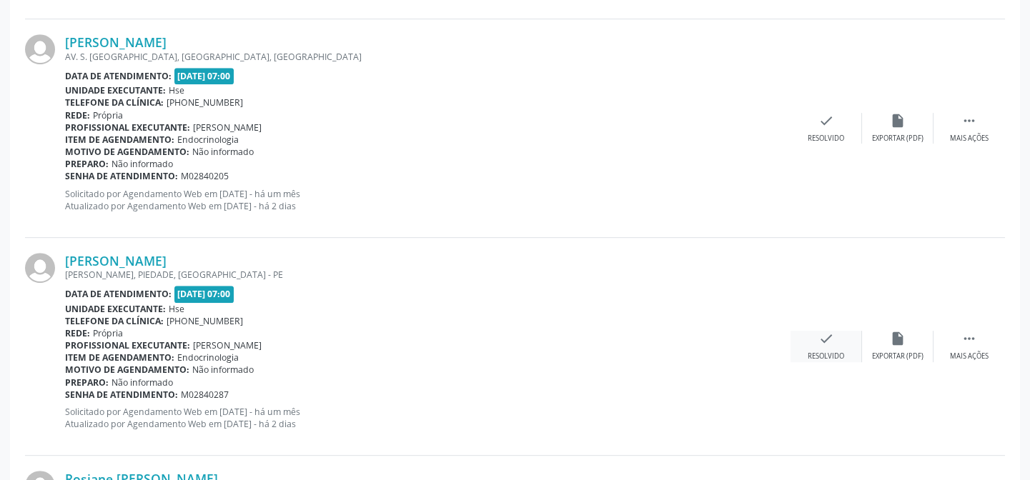
click at [822, 344] on div "check Resolvido" at bounding box center [826, 346] width 71 height 31
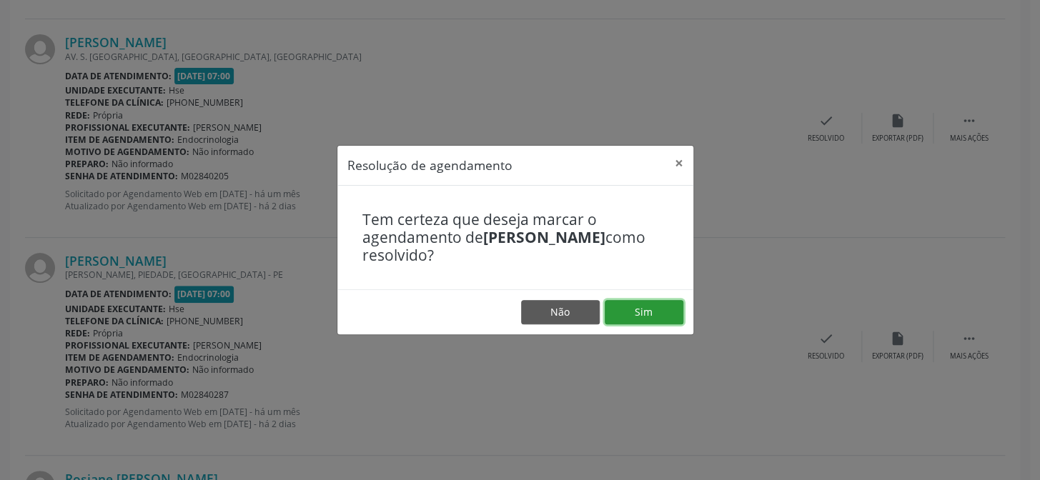
click at [647, 309] on button "Sim" at bounding box center [644, 312] width 79 height 24
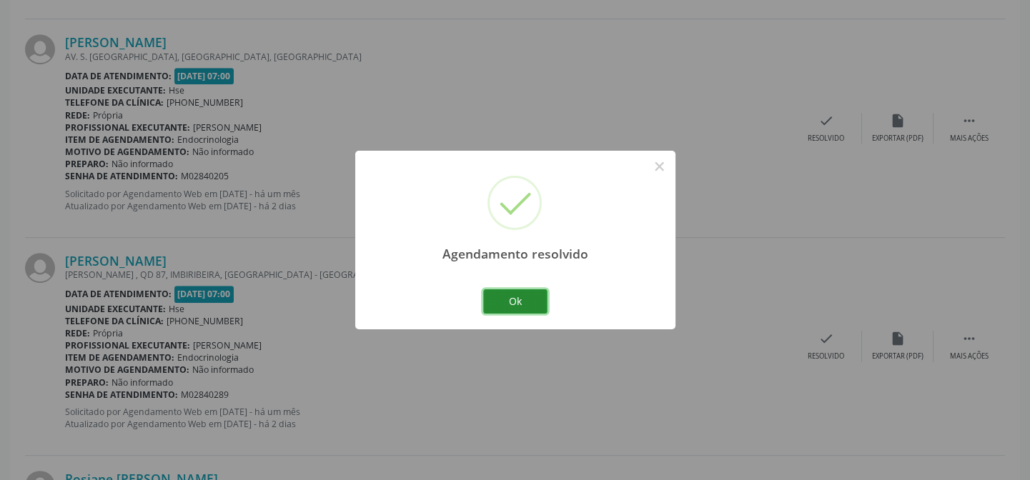
click at [540, 307] on button "Ok" at bounding box center [515, 302] width 64 height 24
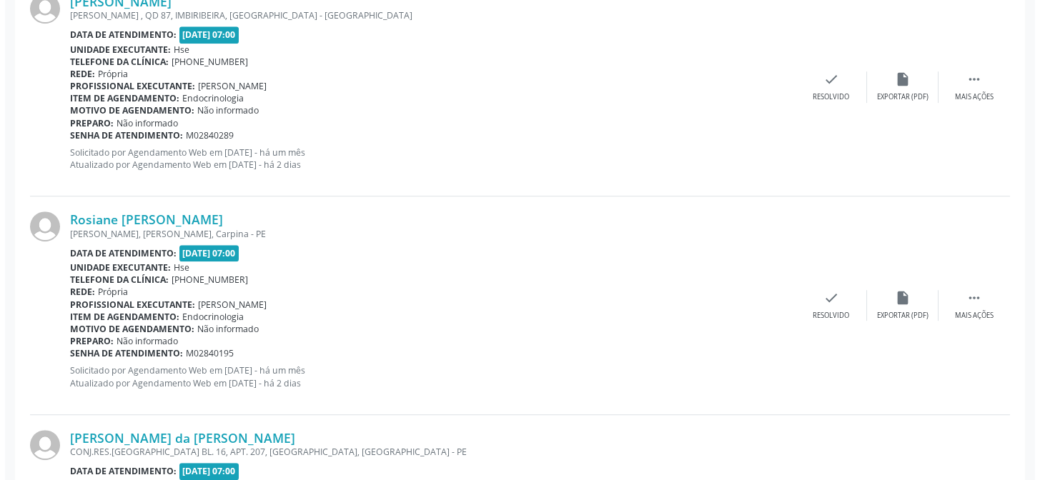
scroll to position [2028, 0]
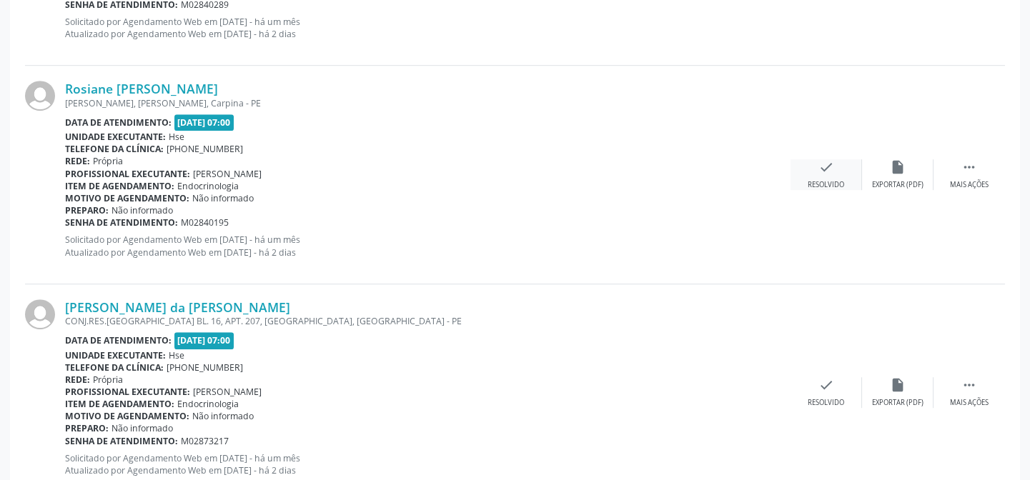
click at [822, 170] on icon "check" at bounding box center [827, 167] width 16 height 16
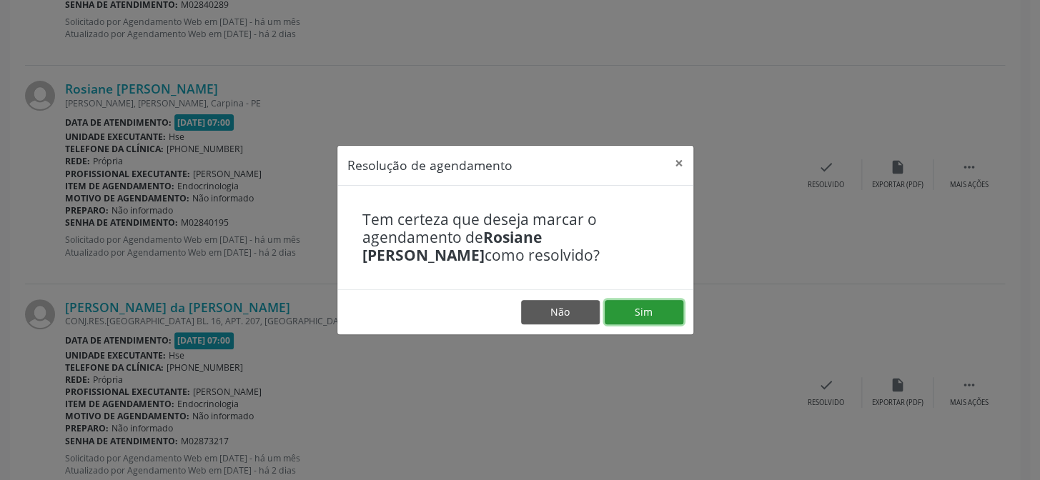
click at [675, 310] on button "Sim" at bounding box center [644, 312] width 79 height 24
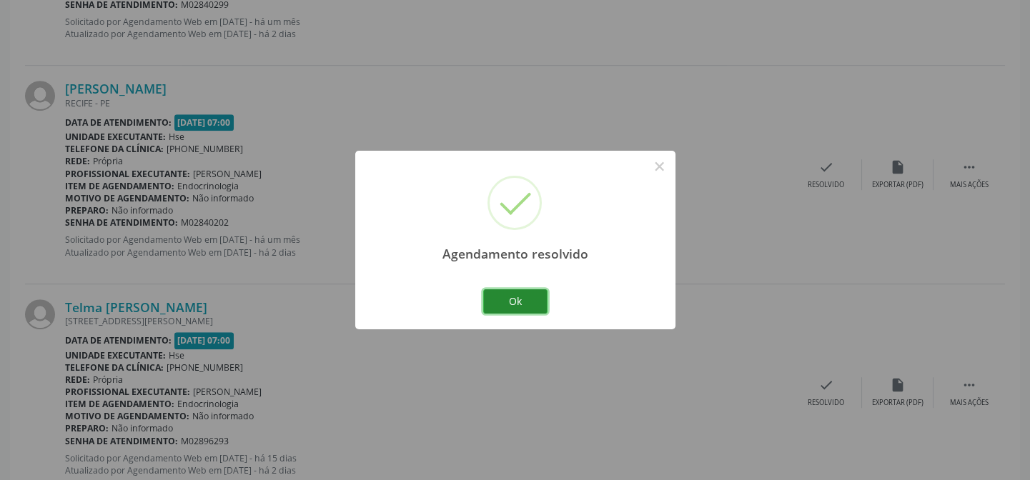
click at [523, 300] on button "Ok" at bounding box center [515, 302] width 64 height 24
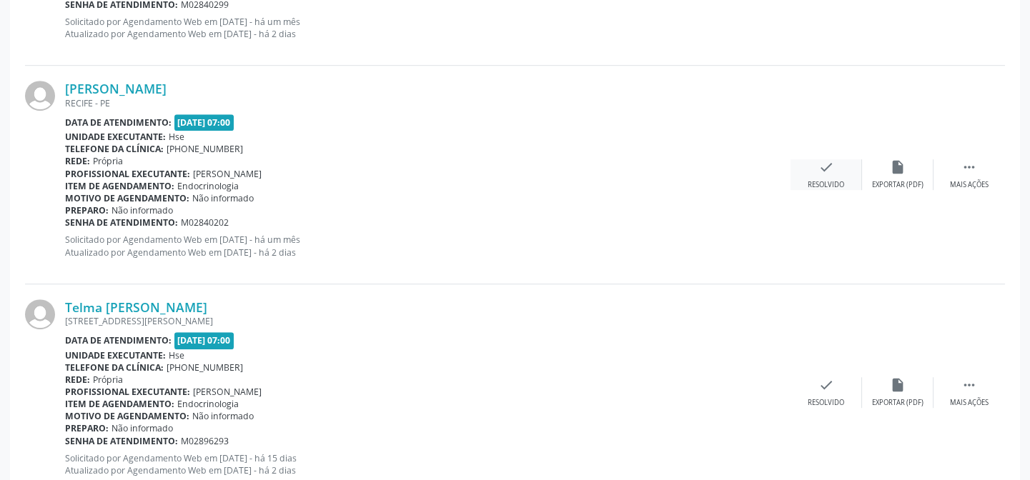
click at [831, 175] on div "check Resolvido" at bounding box center [826, 174] width 71 height 31
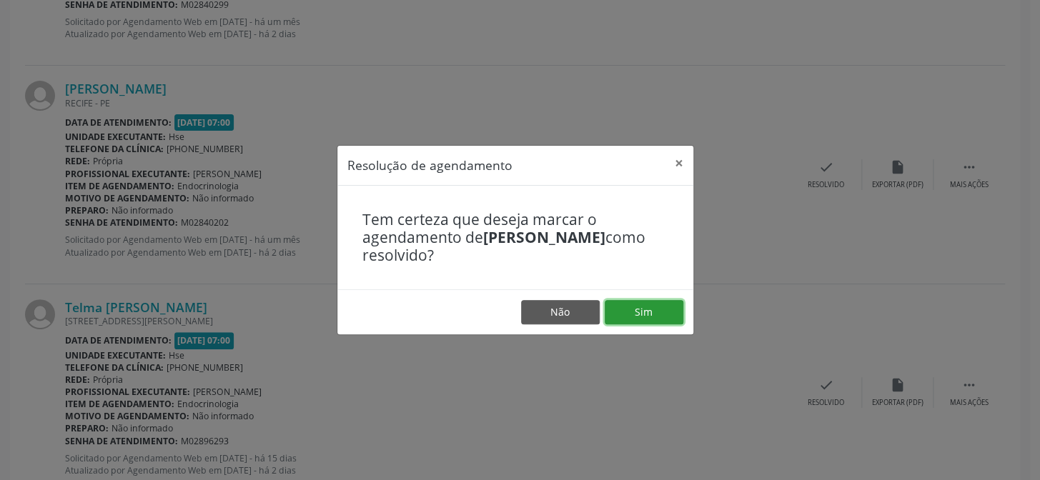
click at [650, 306] on button "Sim" at bounding box center [644, 312] width 79 height 24
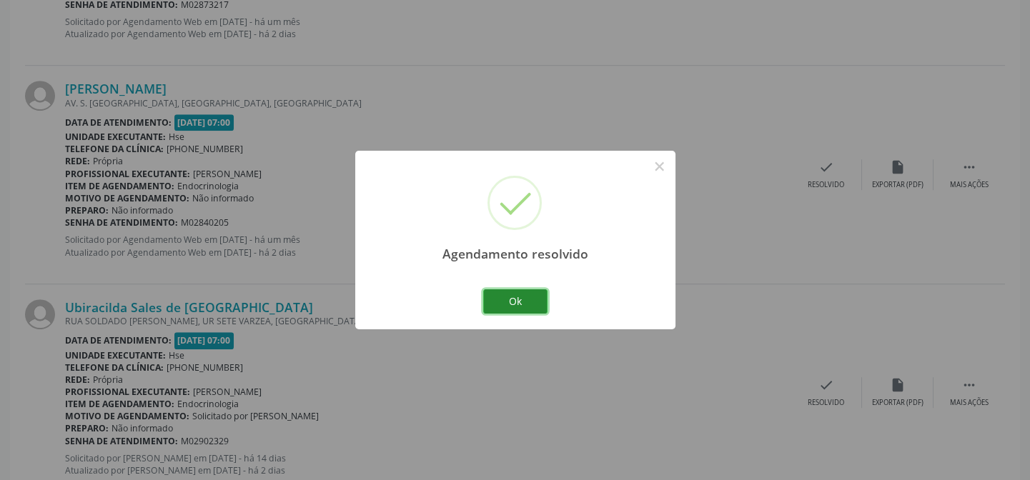
click at [535, 294] on button "Ok" at bounding box center [515, 302] width 64 height 24
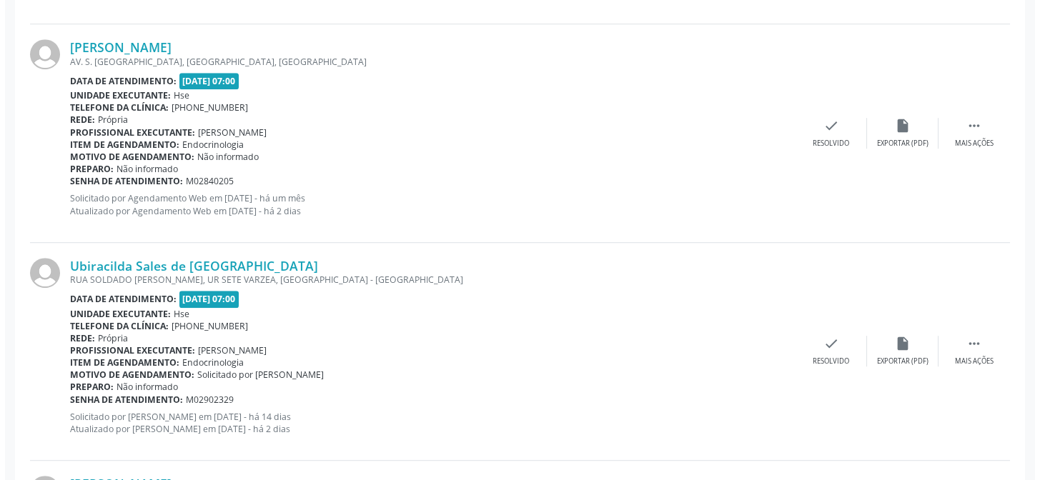
scroll to position [2093, 0]
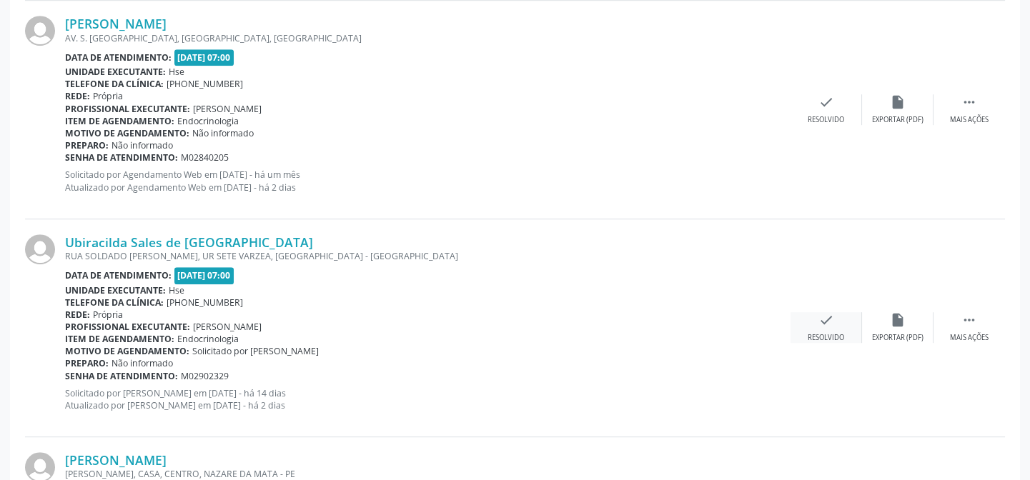
click at [826, 322] on icon "check" at bounding box center [827, 320] width 16 height 16
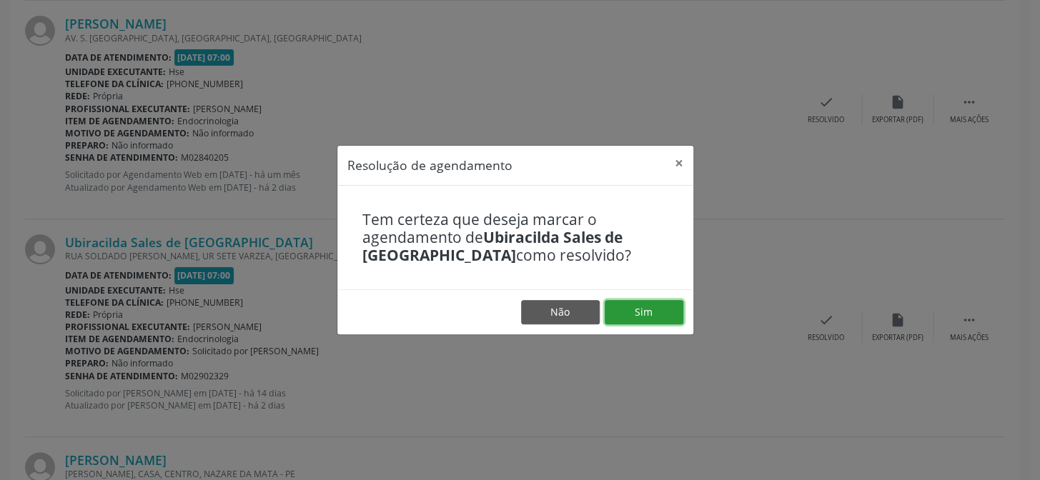
click at [676, 310] on button "Sim" at bounding box center [644, 312] width 79 height 24
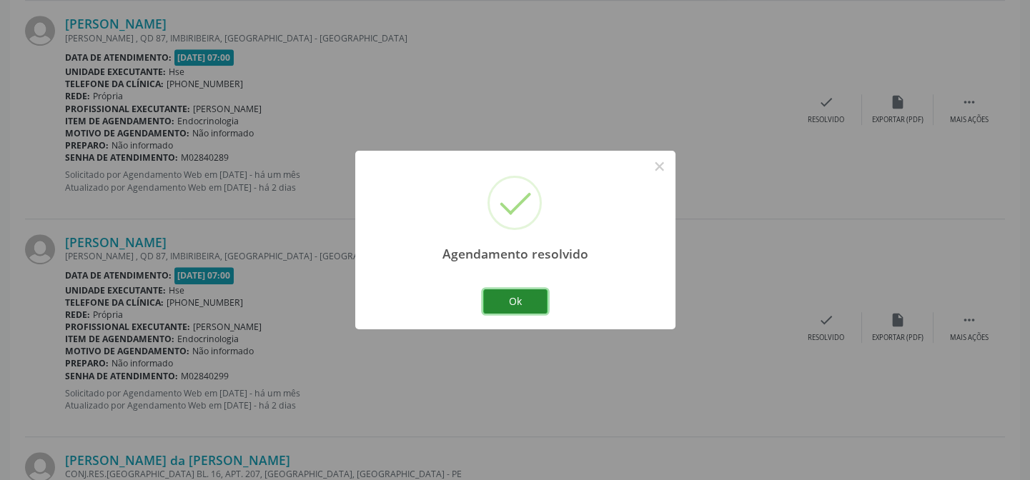
click at [508, 303] on button "Ok" at bounding box center [515, 302] width 64 height 24
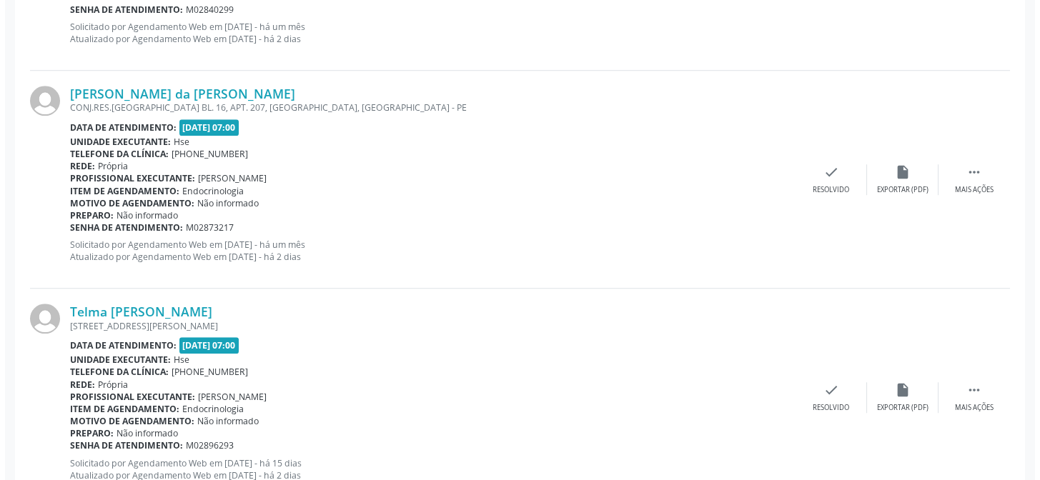
scroll to position [2482, 0]
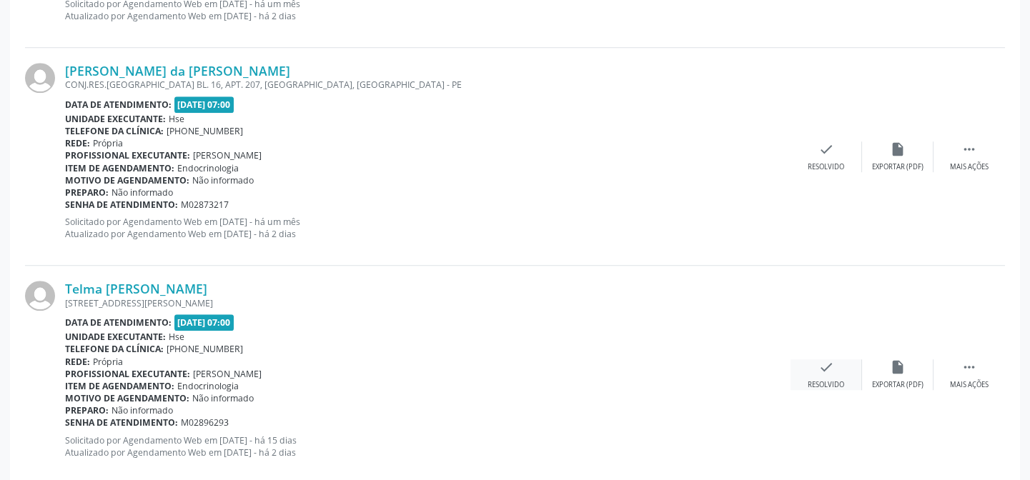
click at [830, 367] on icon "check" at bounding box center [827, 368] width 16 height 16
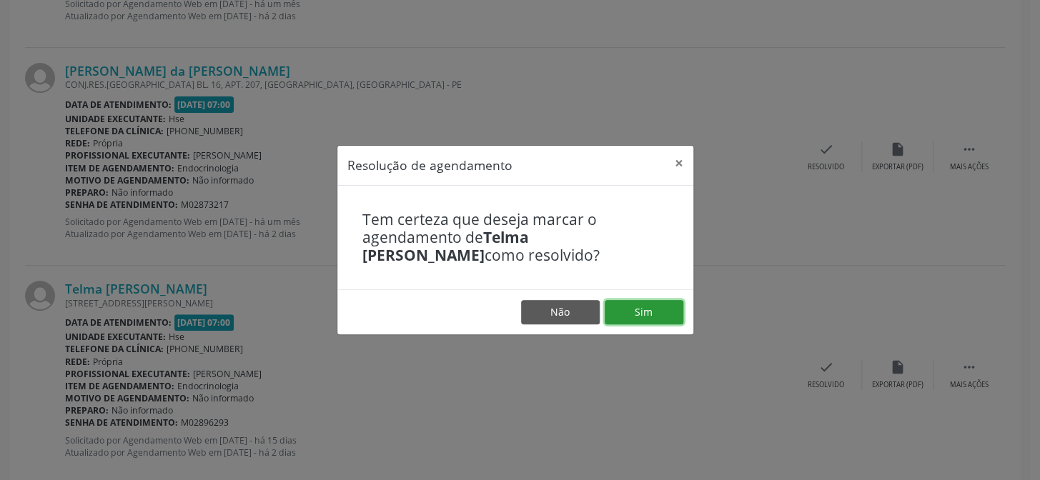
click at [643, 309] on button "Sim" at bounding box center [644, 312] width 79 height 24
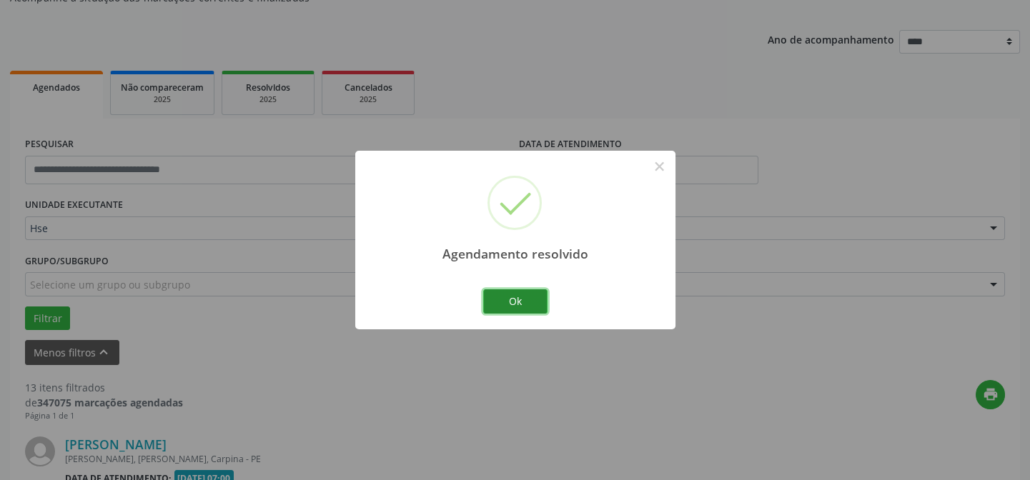
click at [528, 291] on button "Ok" at bounding box center [515, 302] width 64 height 24
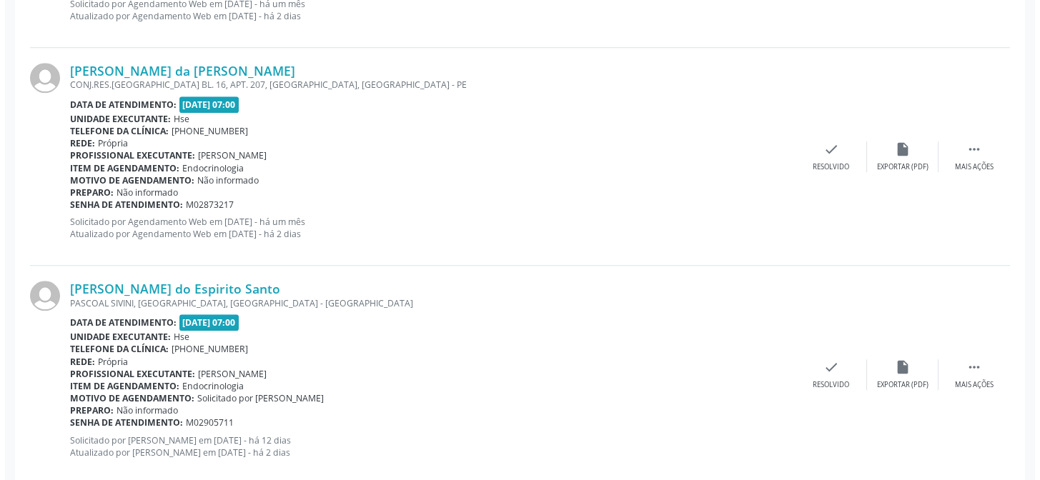
scroll to position [2547, 0]
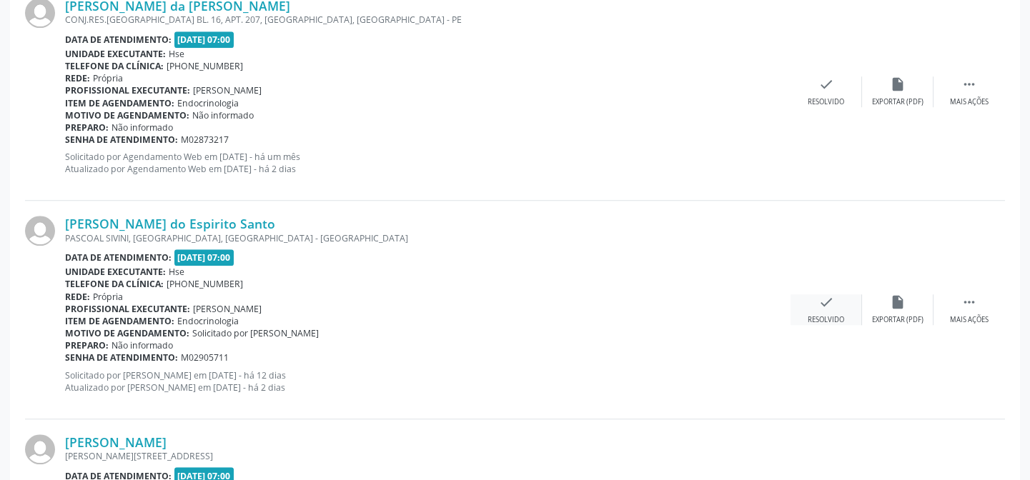
click at [832, 297] on icon "check" at bounding box center [827, 303] width 16 height 16
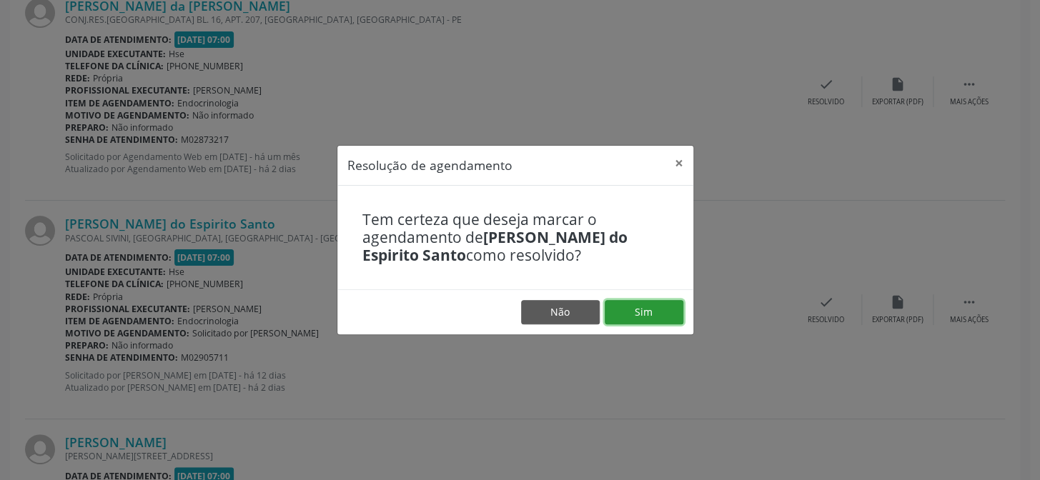
click at [668, 314] on button "Sim" at bounding box center [644, 312] width 79 height 24
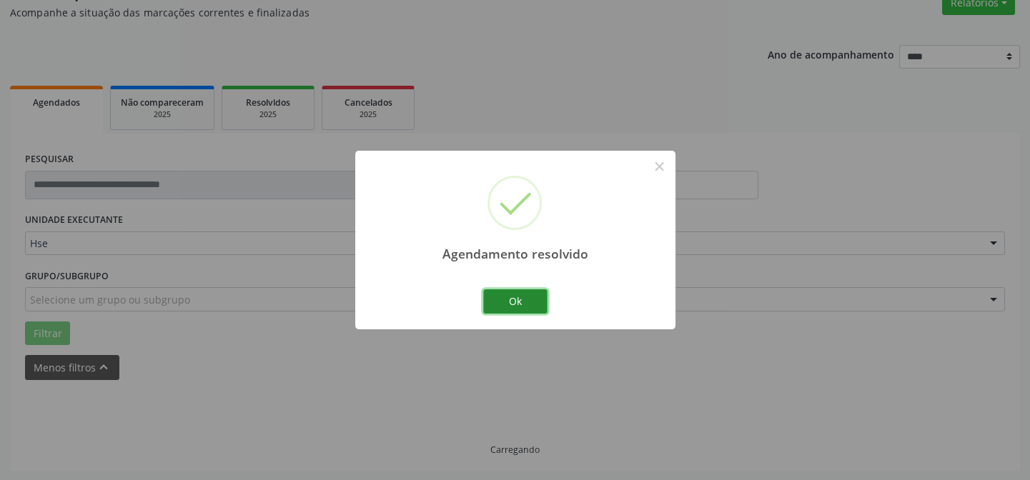
click at [535, 301] on button "Ok" at bounding box center [515, 302] width 64 height 24
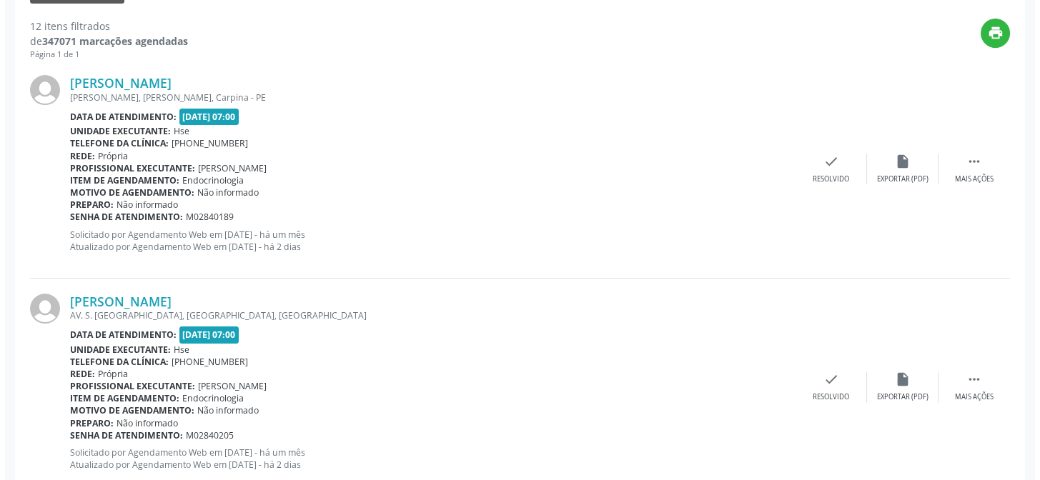
scroll to position [520, 0]
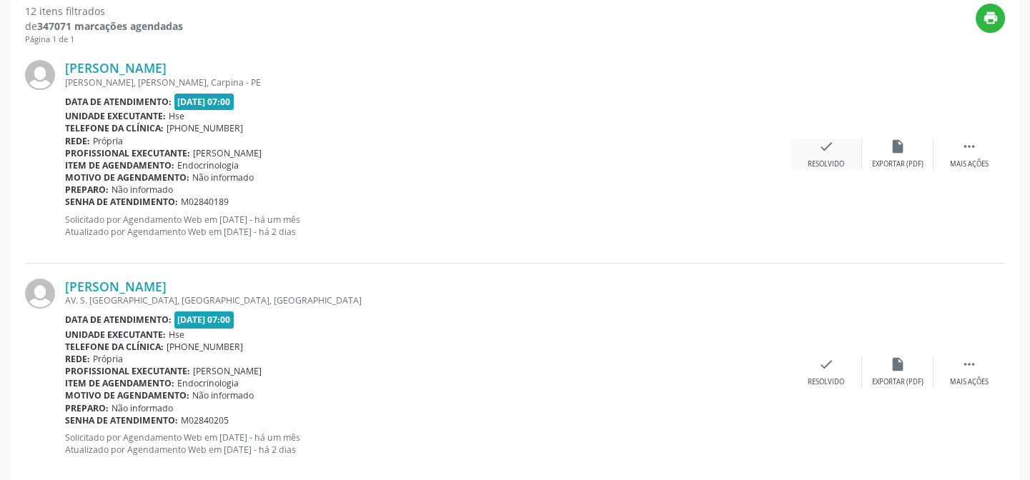
click at [819, 147] on icon "check" at bounding box center [827, 147] width 16 height 16
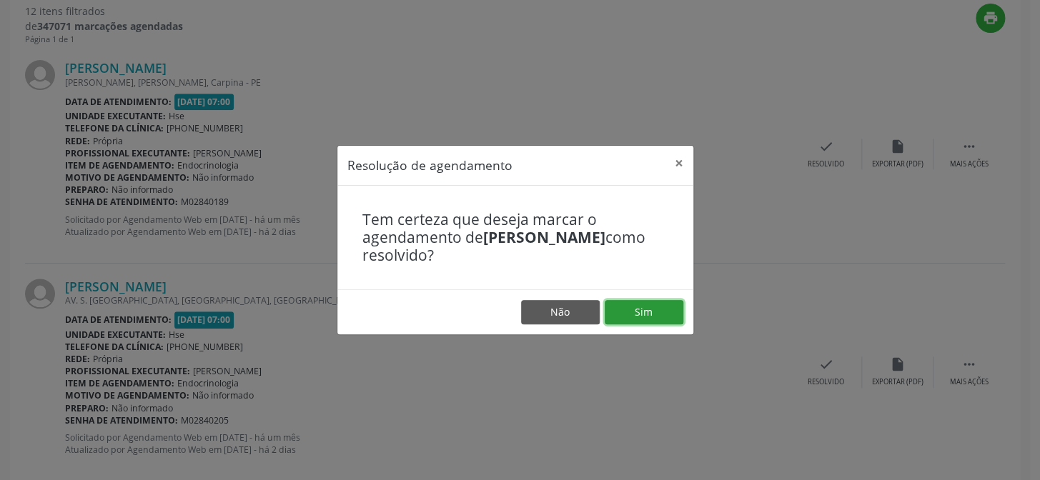
click at [665, 308] on button "Sim" at bounding box center [644, 312] width 79 height 24
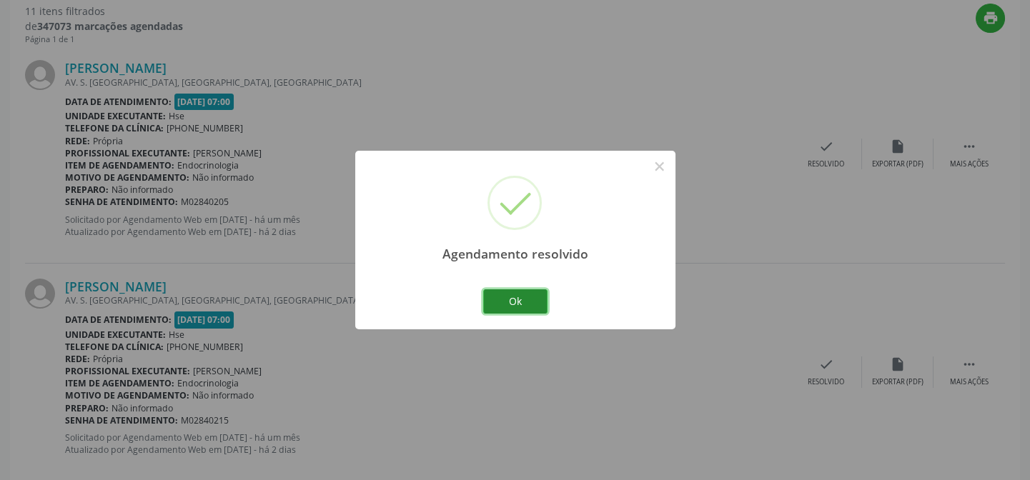
click at [515, 297] on button "Ok" at bounding box center [515, 302] width 64 height 24
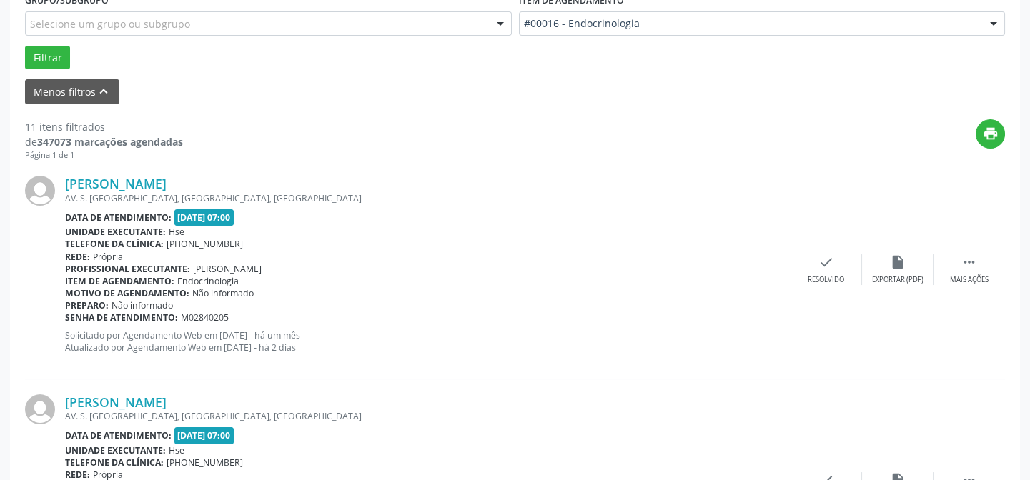
scroll to position [390, 0]
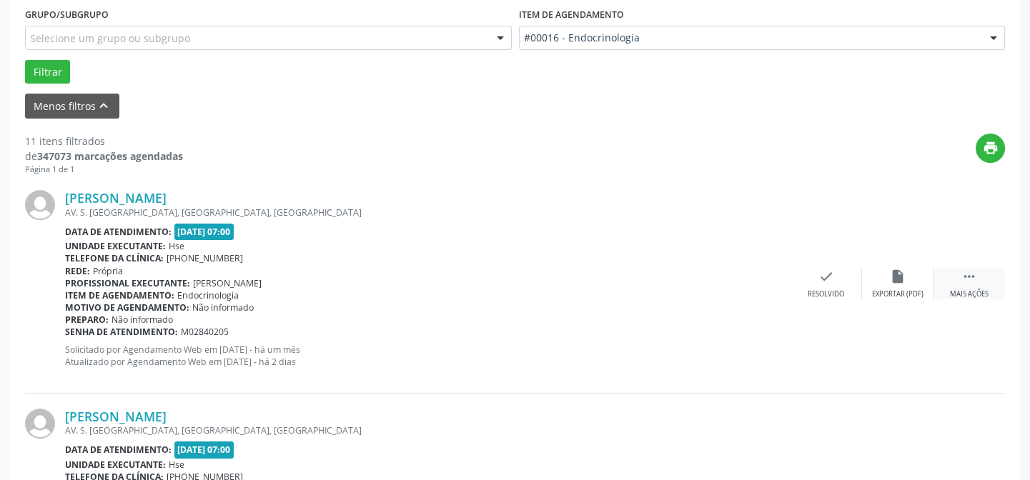
click at [958, 277] on div " Mais ações" at bounding box center [969, 284] width 71 height 31
click at [907, 293] on div "Não compareceu" at bounding box center [897, 295] width 61 height 10
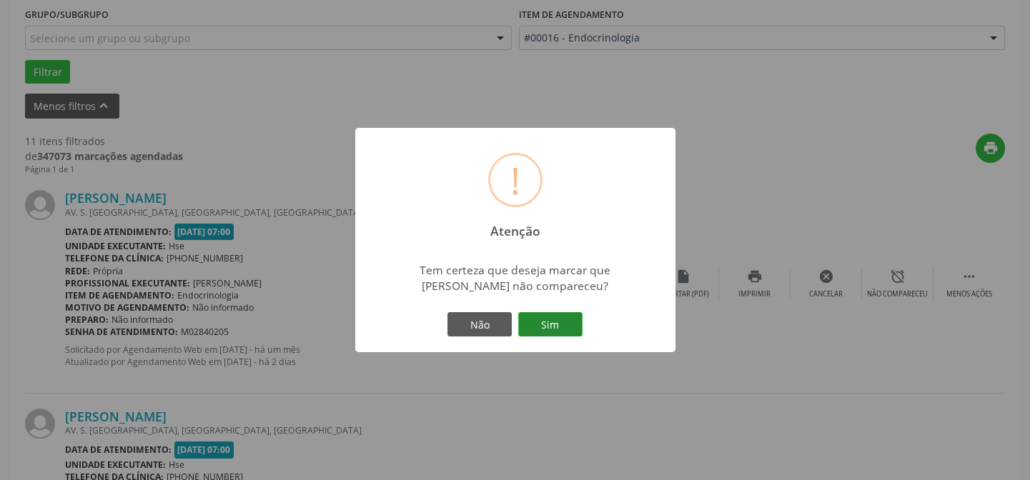
click at [548, 321] on button "Sim" at bounding box center [550, 324] width 64 height 24
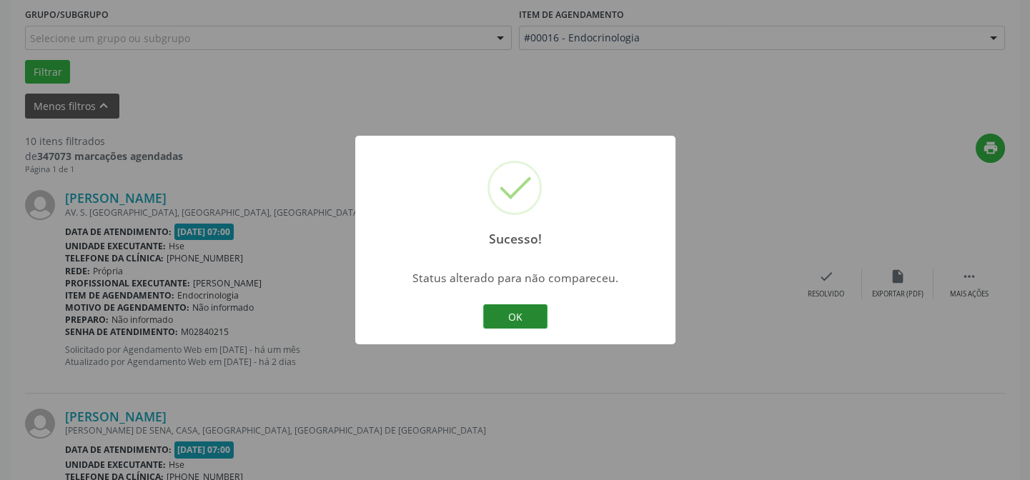
click at [509, 311] on button "OK" at bounding box center [515, 317] width 64 height 24
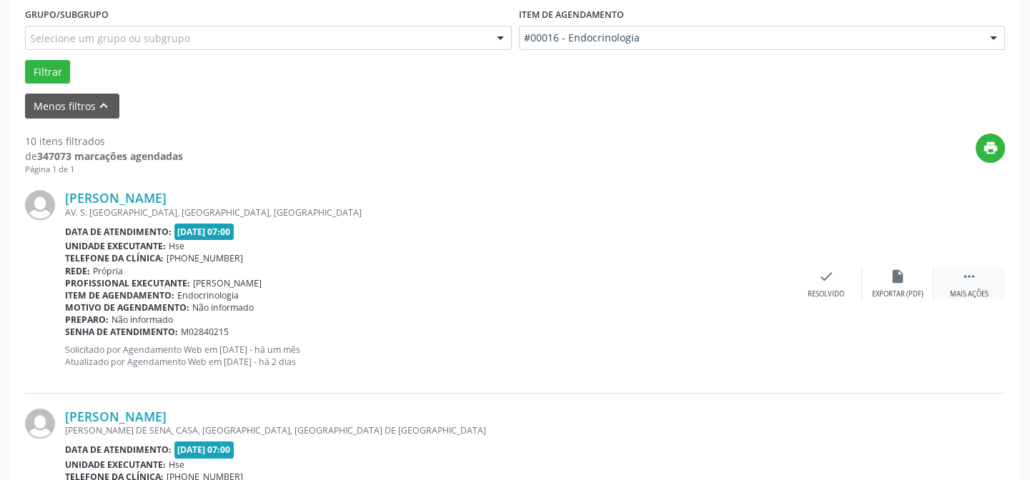
click at [960, 276] on div " Mais ações" at bounding box center [969, 284] width 71 height 31
click at [899, 285] on div "alarm_off Não compareceu" at bounding box center [897, 284] width 71 height 31
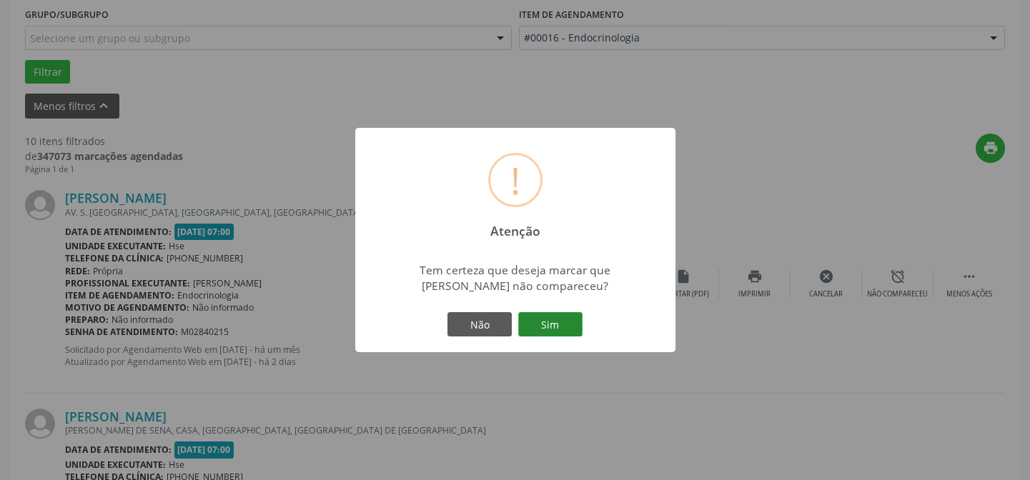
click at [544, 329] on button "Sim" at bounding box center [550, 324] width 64 height 24
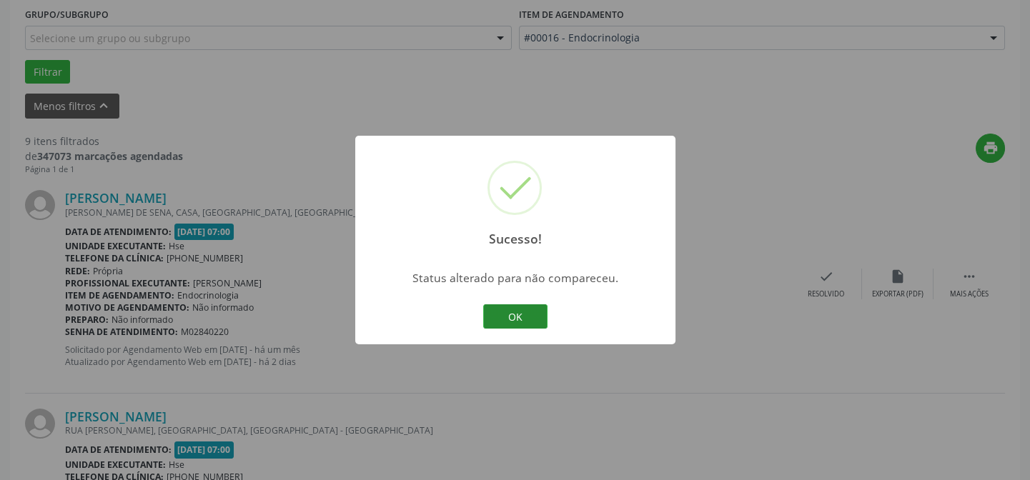
click at [530, 314] on button "OK" at bounding box center [515, 317] width 64 height 24
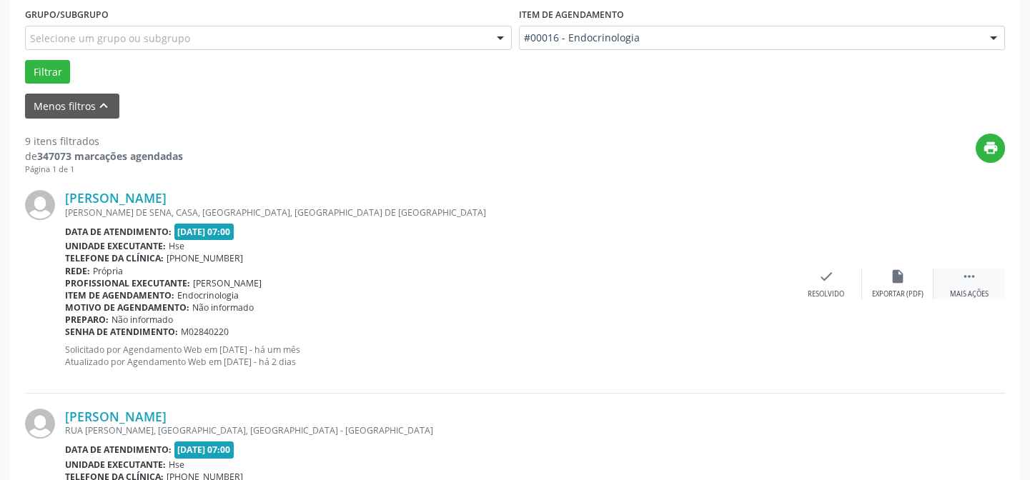
click at [976, 282] on icon "" at bounding box center [970, 277] width 16 height 16
click at [897, 286] on div "alarm_off Não compareceu" at bounding box center [897, 284] width 71 height 31
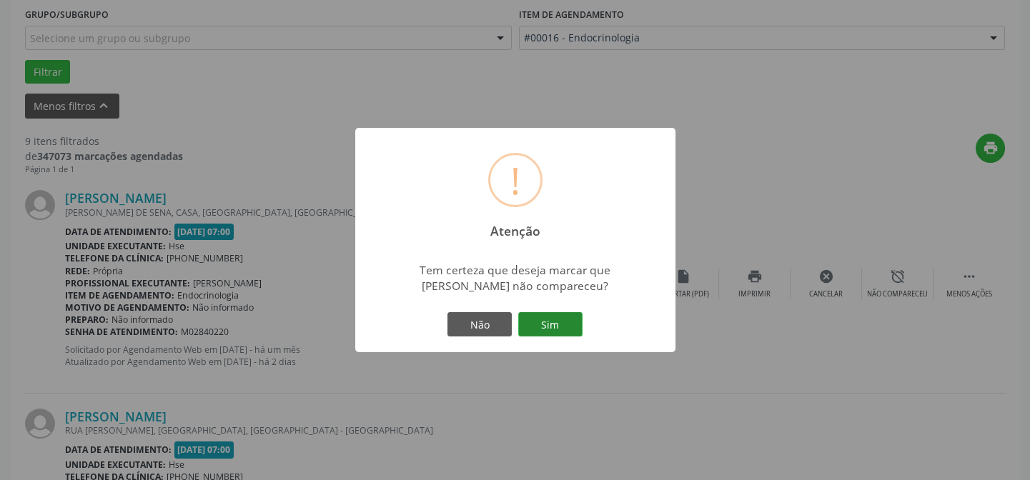
click at [548, 327] on button "Sim" at bounding box center [550, 324] width 64 height 24
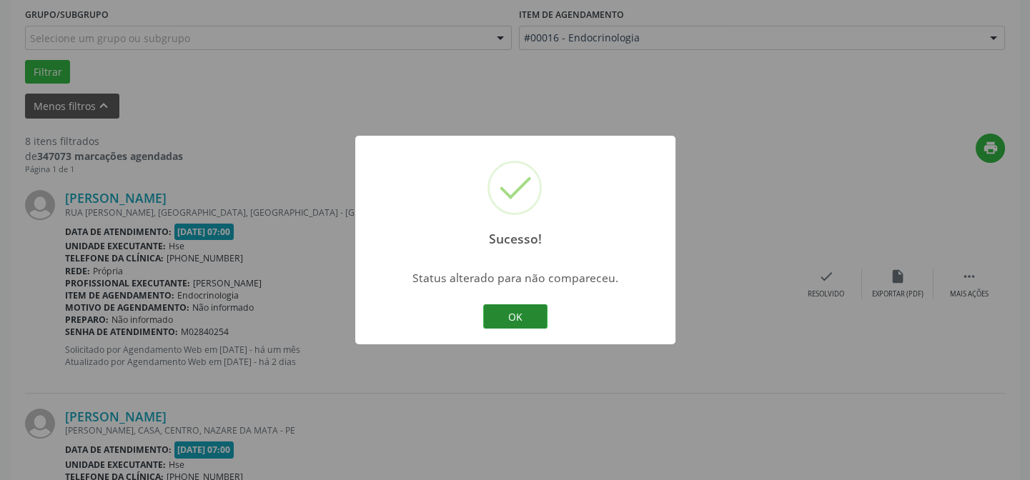
click at [511, 319] on button "OK" at bounding box center [515, 317] width 64 height 24
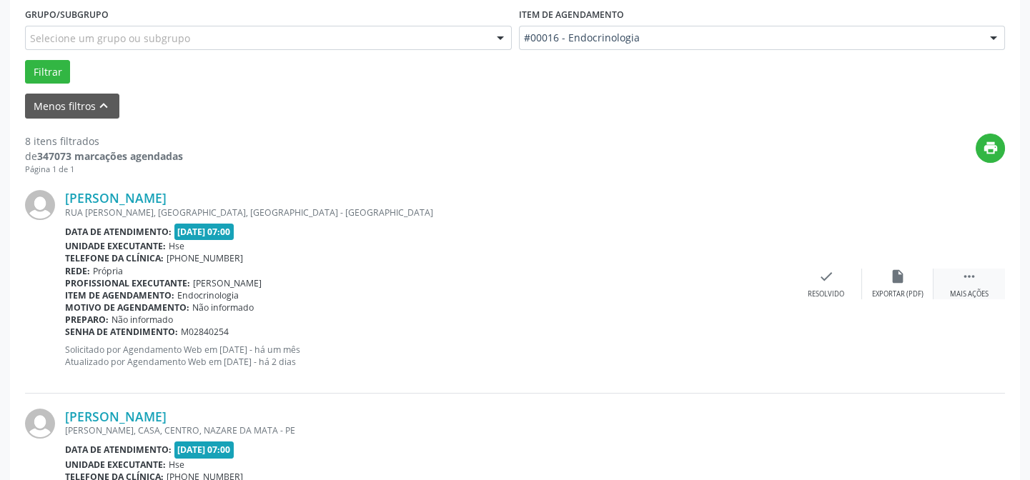
click at [971, 283] on icon "" at bounding box center [970, 277] width 16 height 16
click at [889, 295] on div "Não compareceu" at bounding box center [897, 295] width 61 height 10
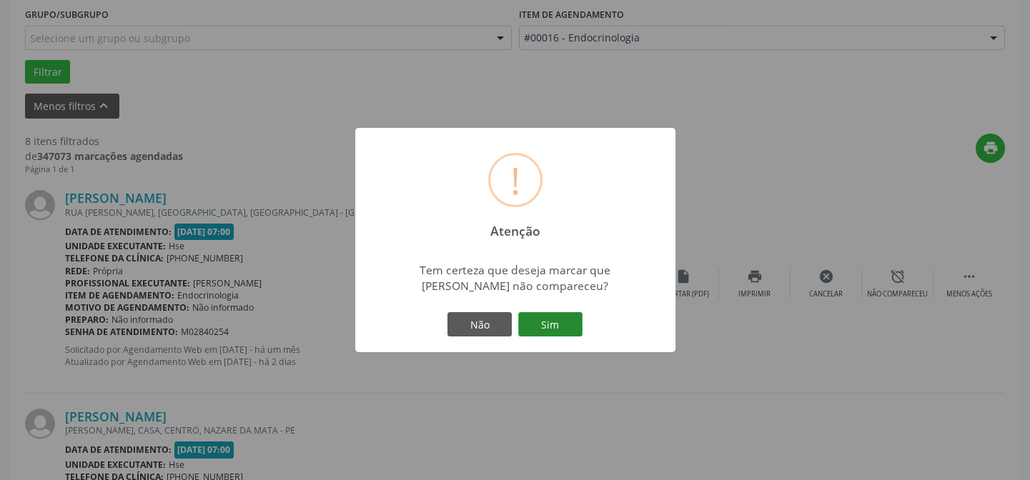
click at [558, 319] on button "Sim" at bounding box center [550, 324] width 64 height 24
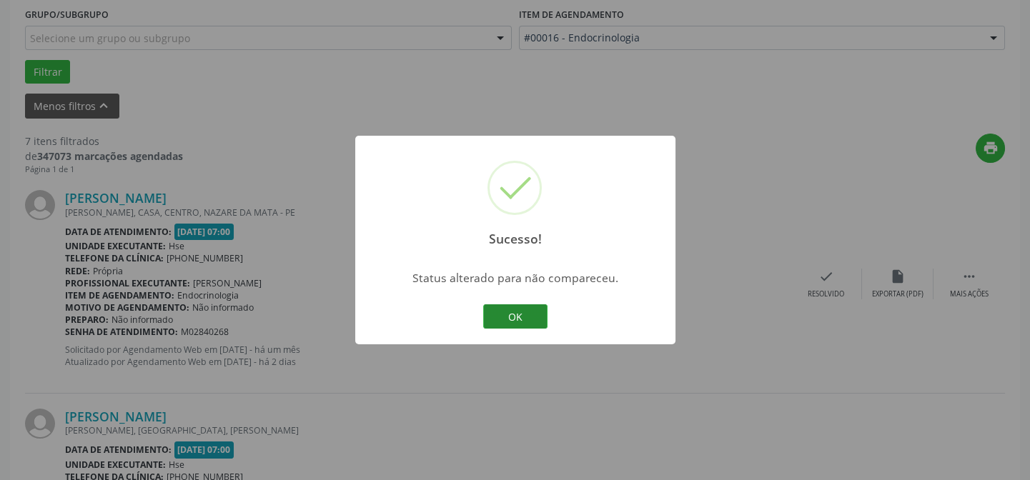
click at [524, 328] on button "OK" at bounding box center [515, 317] width 64 height 24
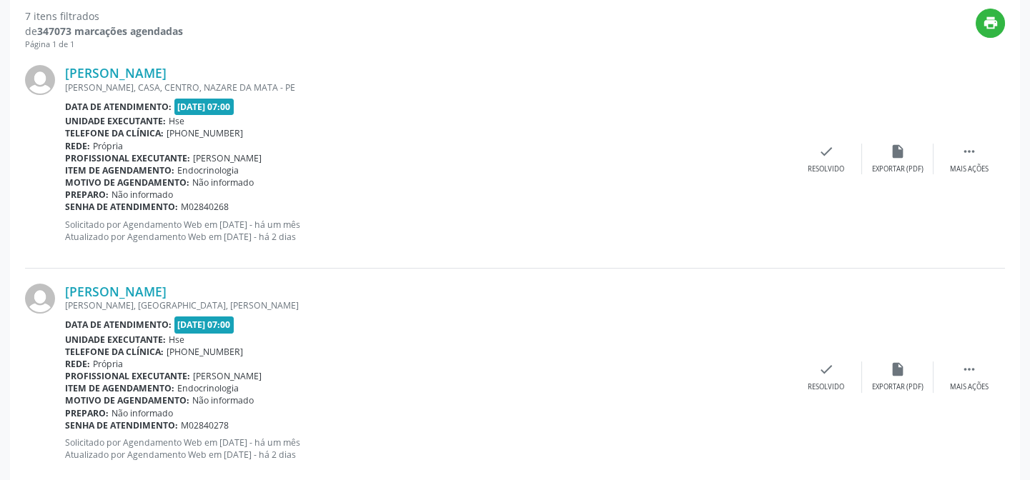
scroll to position [520, 0]
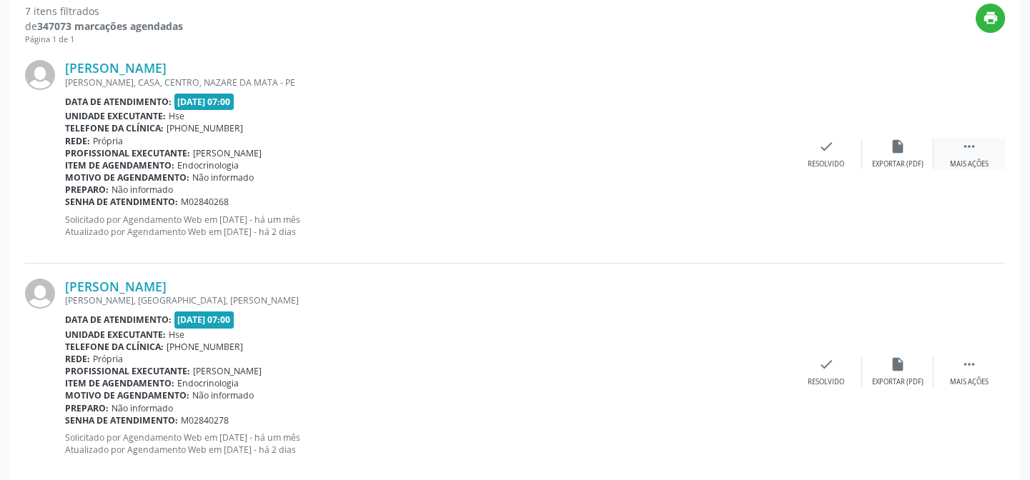
click at [968, 153] on icon "" at bounding box center [970, 147] width 16 height 16
click at [894, 155] on div "alarm_off Não compareceu" at bounding box center [897, 154] width 71 height 31
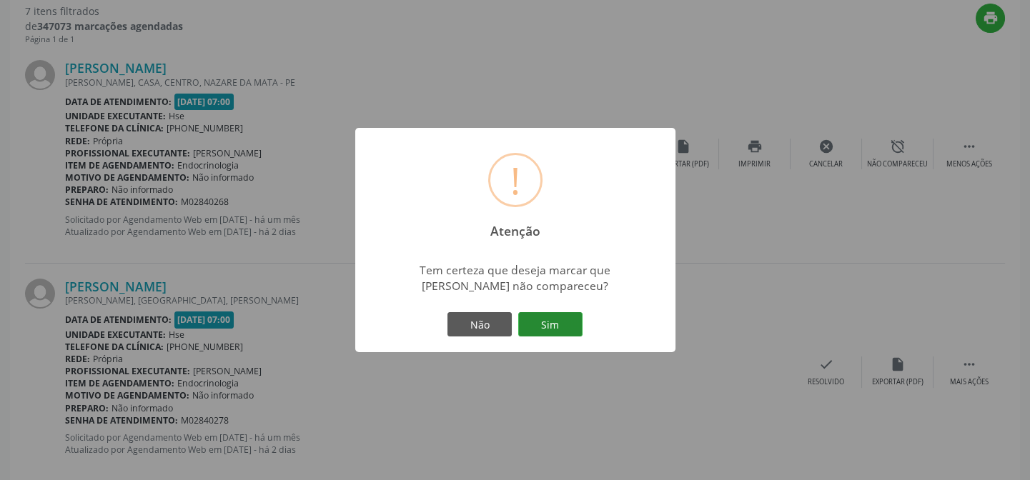
click at [547, 327] on button "Sim" at bounding box center [550, 324] width 64 height 24
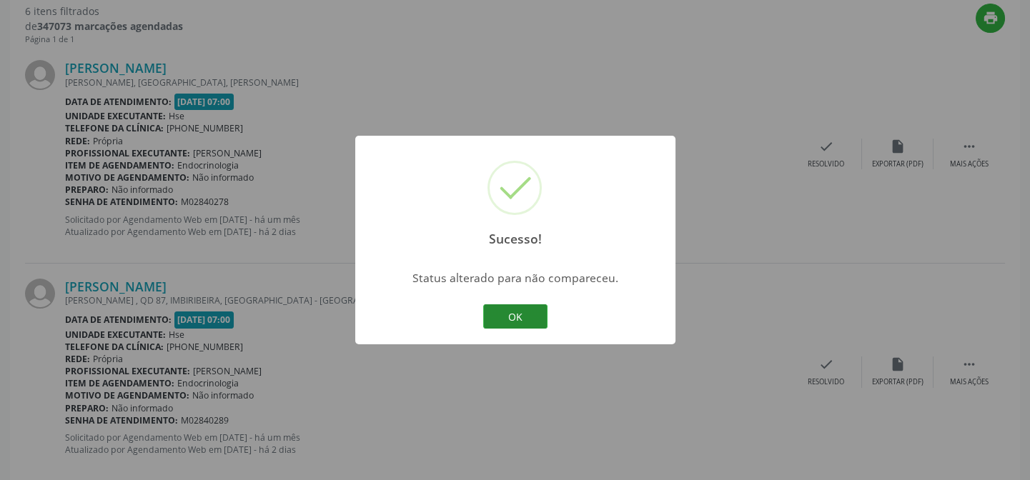
click at [524, 318] on button "OK" at bounding box center [515, 317] width 64 height 24
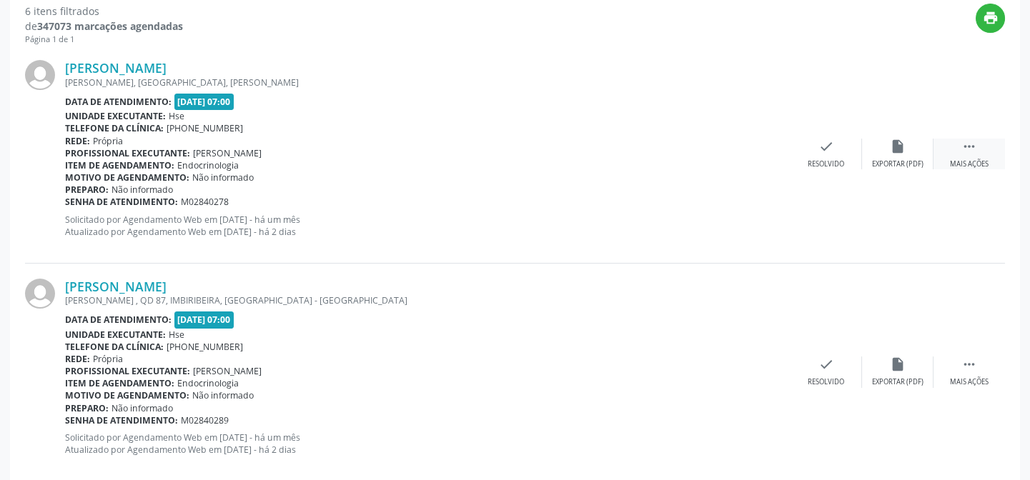
click at [979, 147] on div " Mais ações" at bounding box center [969, 154] width 71 height 31
click at [890, 144] on icon "alarm_off" at bounding box center [898, 147] width 16 height 16
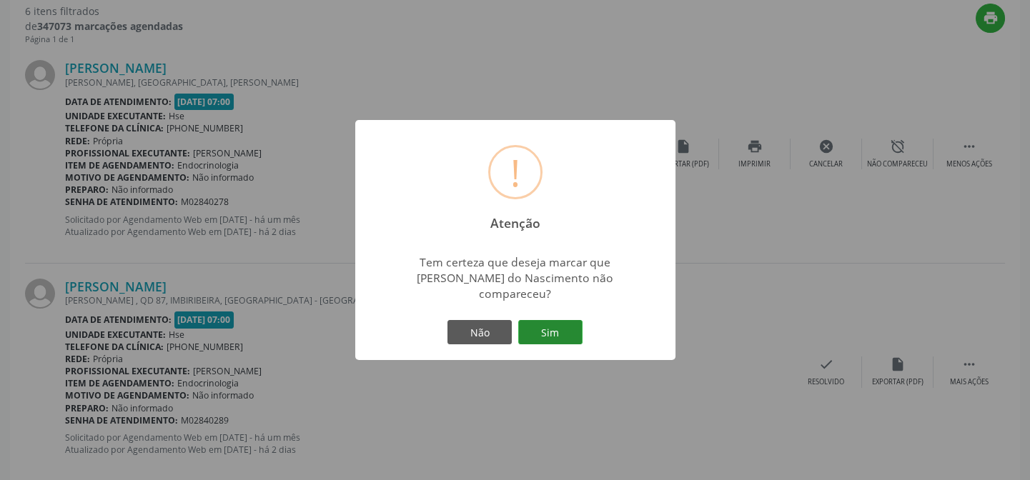
click at [540, 324] on button "Sim" at bounding box center [550, 332] width 64 height 24
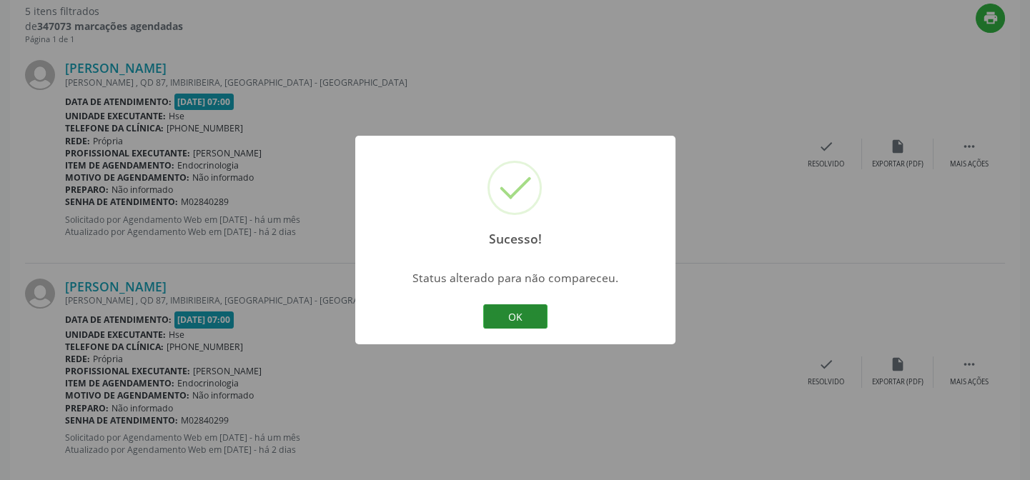
click at [510, 321] on button "OK" at bounding box center [515, 317] width 64 height 24
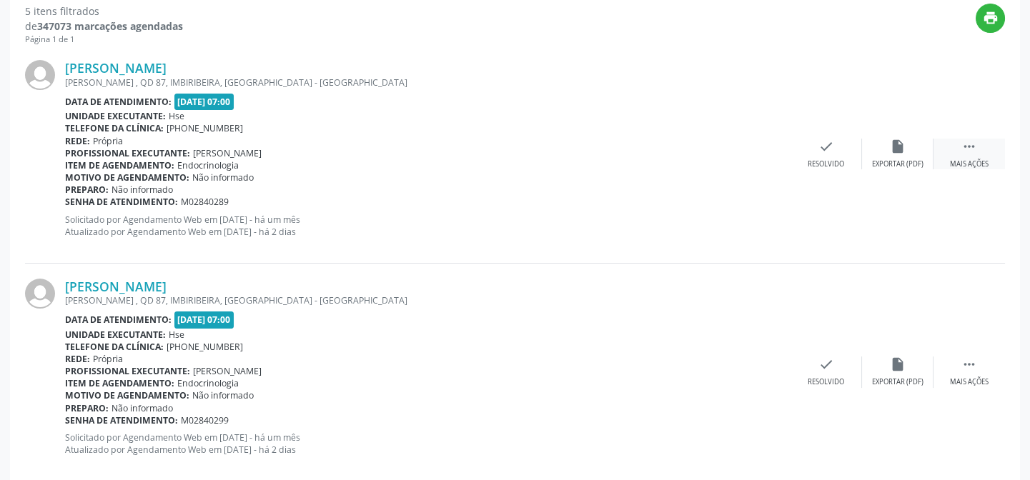
click at [971, 154] on div " Mais ações" at bounding box center [969, 154] width 71 height 31
click at [892, 148] on icon "alarm_off" at bounding box center [898, 147] width 16 height 16
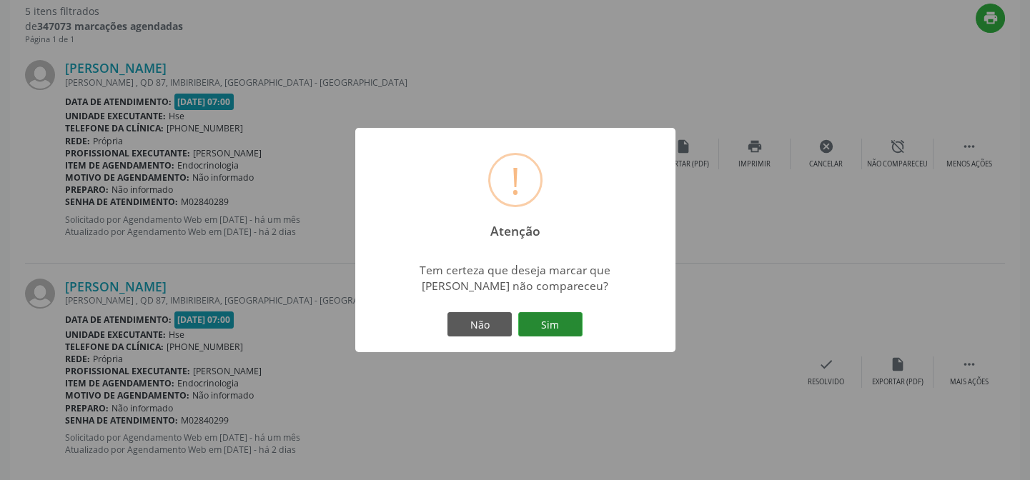
click at [543, 327] on button "Sim" at bounding box center [550, 324] width 64 height 24
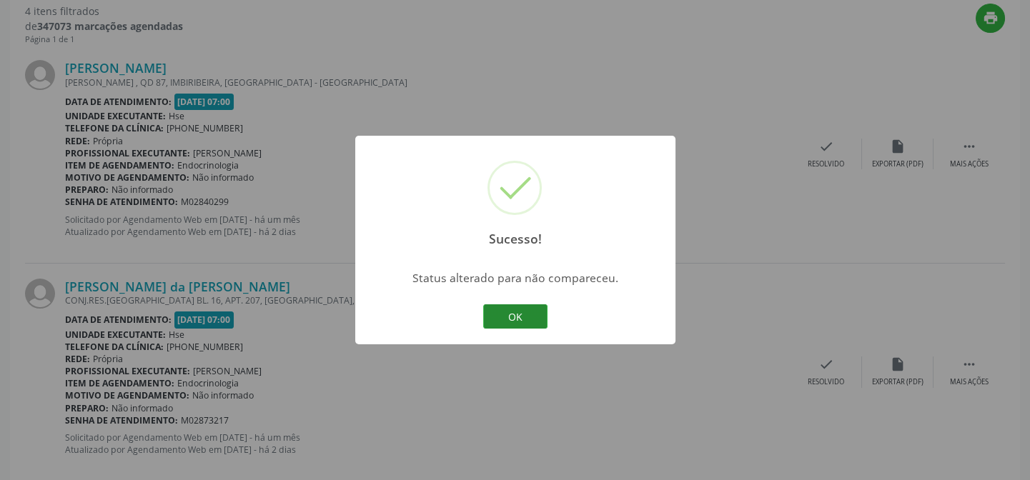
click at [529, 310] on button "OK" at bounding box center [515, 317] width 64 height 24
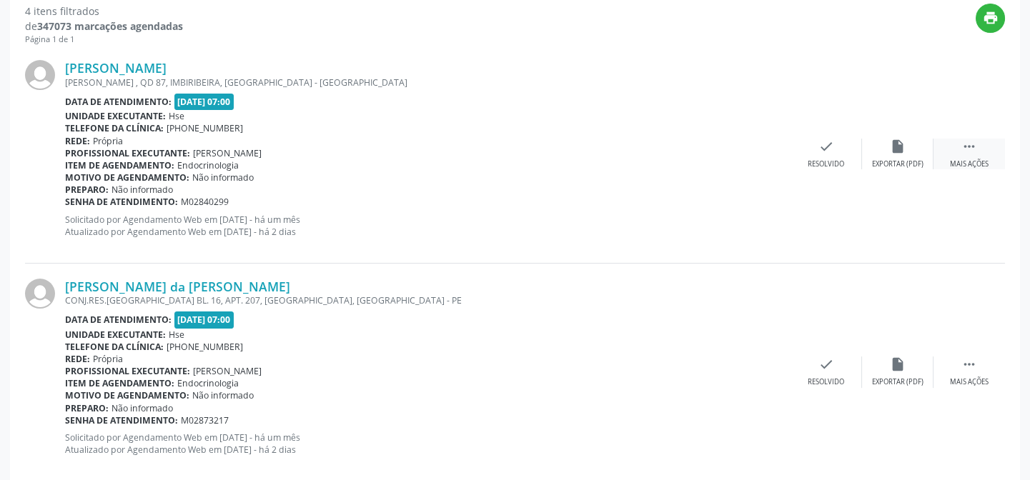
click at [954, 154] on div " Mais ações" at bounding box center [969, 154] width 71 height 31
click at [900, 151] on icon "alarm_off" at bounding box center [898, 147] width 16 height 16
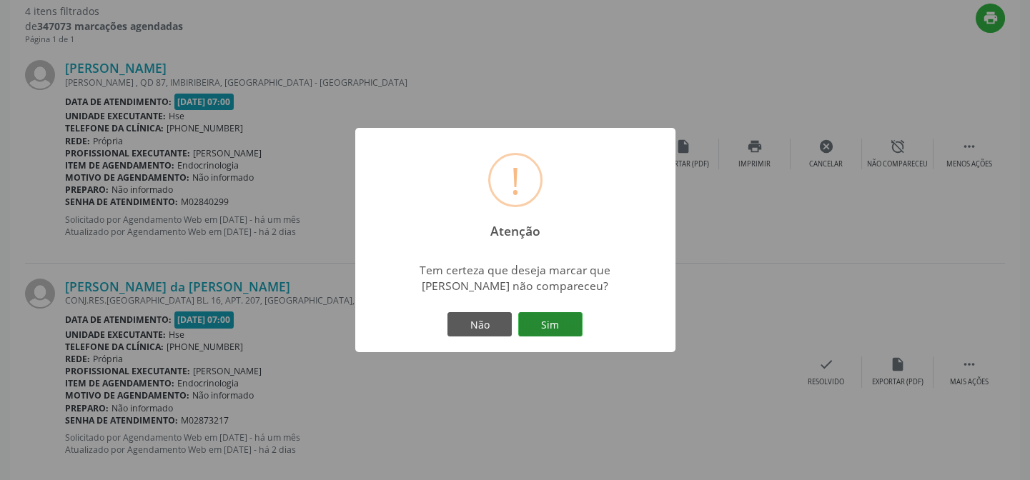
click at [560, 322] on button "Sim" at bounding box center [550, 324] width 64 height 24
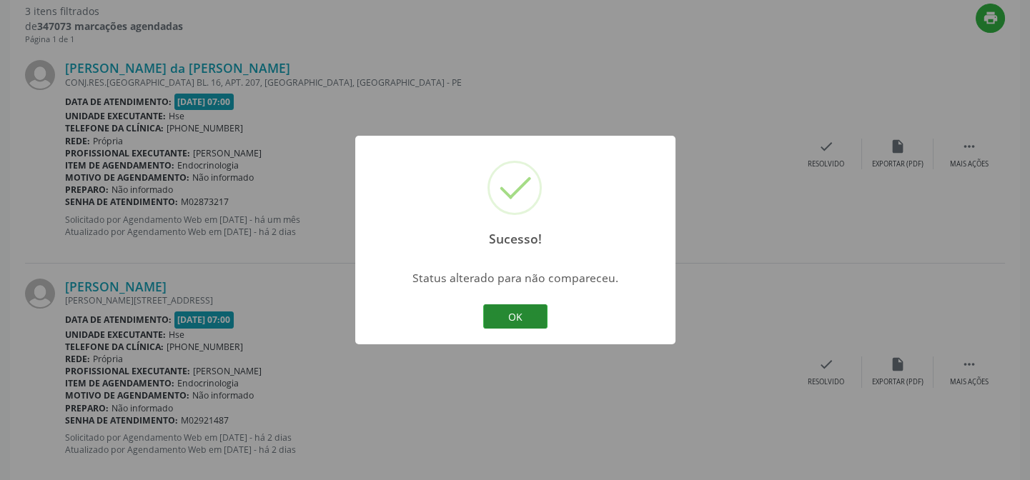
click at [528, 314] on button "OK" at bounding box center [515, 317] width 64 height 24
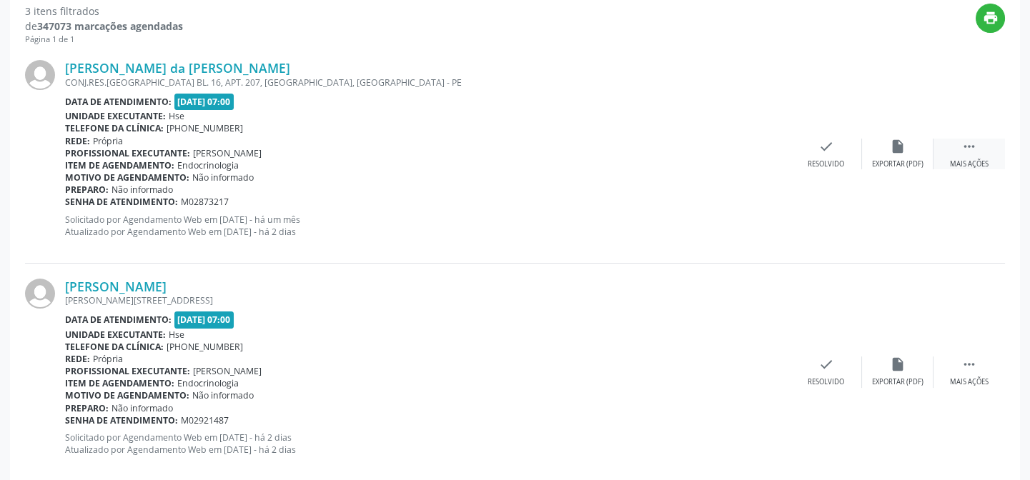
click at [969, 141] on icon "" at bounding box center [970, 147] width 16 height 16
click at [902, 149] on icon "alarm_off" at bounding box center [898, 147] width 16 height 16
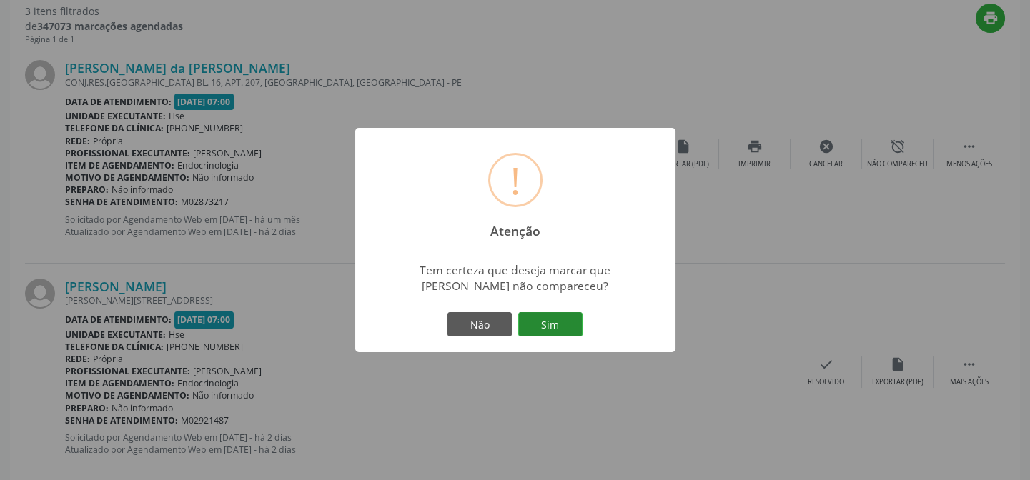
click at [574, 319] on button "Sim" at bounding box center [550, 324] width 64 height 24
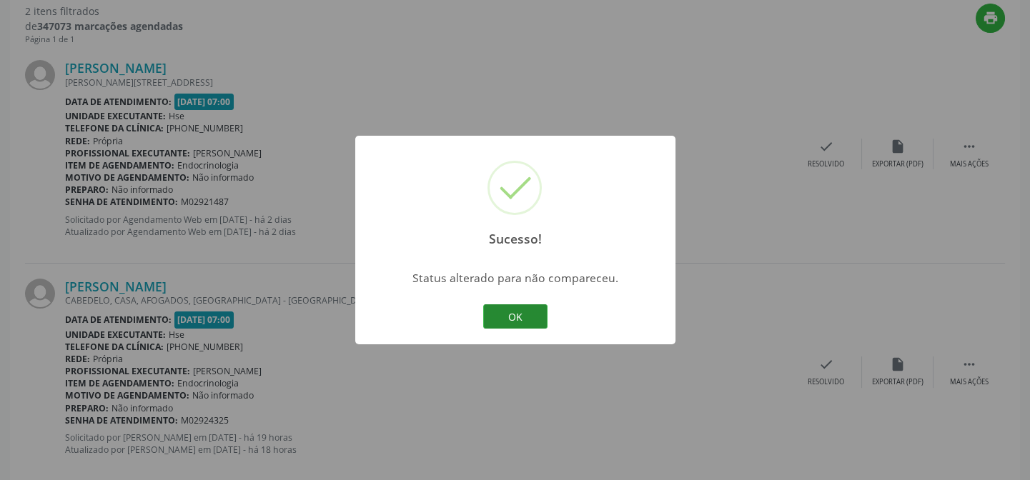
click at [523, 311] on button "OK" at bounding box center [515, 317] width 64 height 24
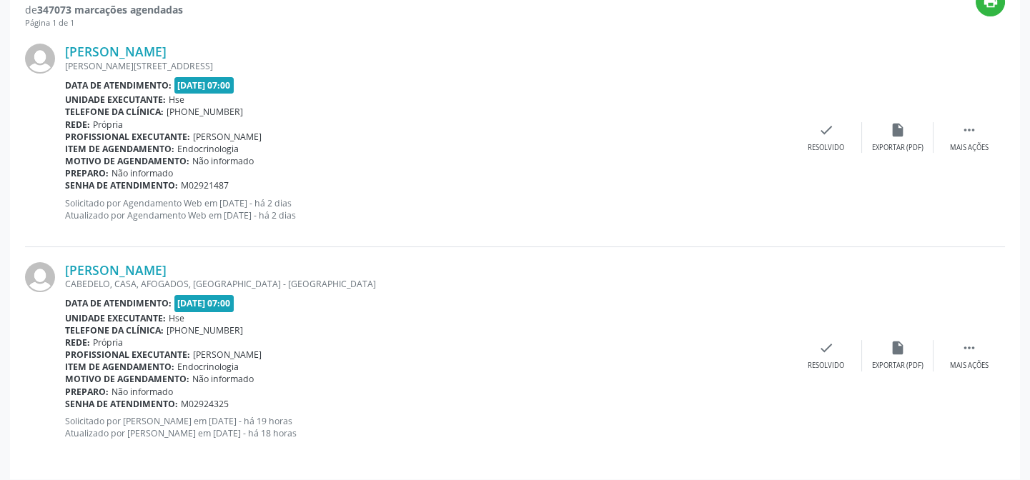
scroll to position [544, 0]
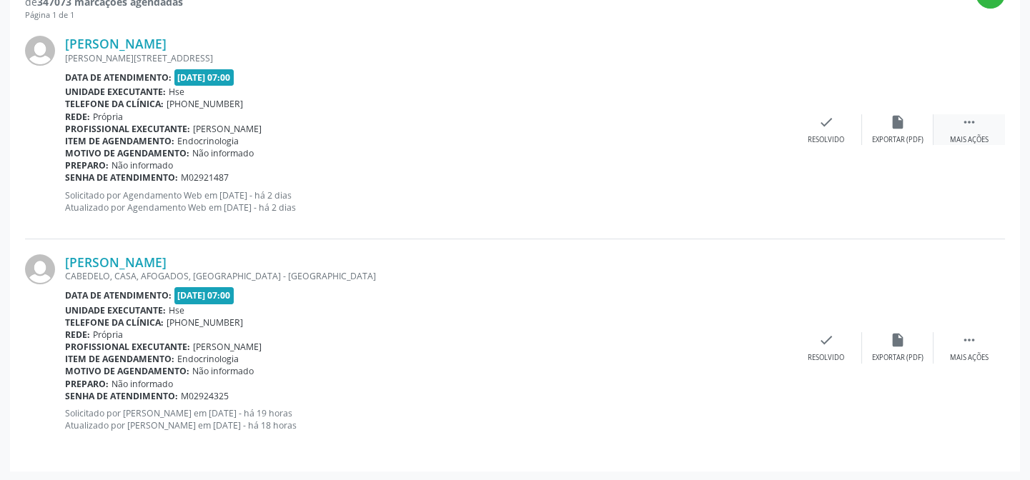
click at [972, 119] on icon "" at bounding box center [970, 122] width 16 height 16
click at [905, 124] on icon "alarm_off" at bounding box center [898, 122] width 16 height 16
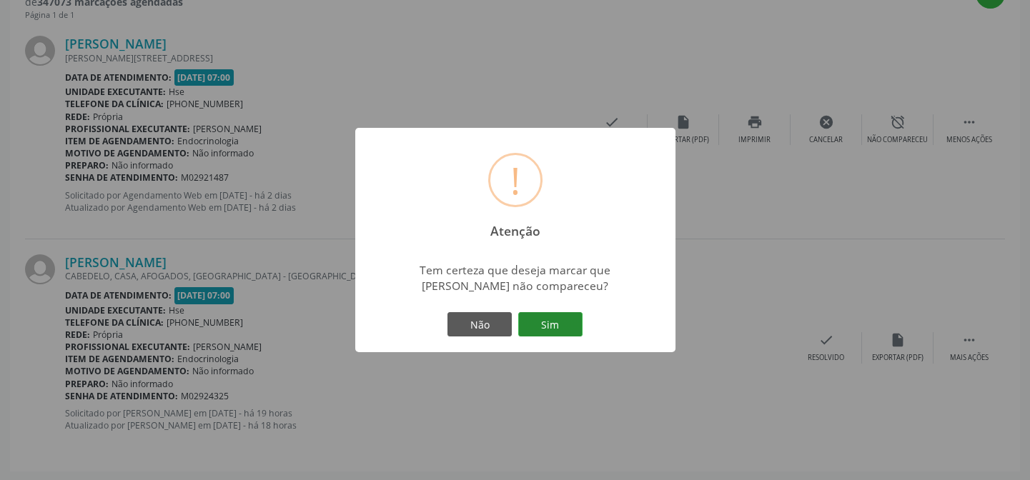
click at [567, 318] on button "Sim" at bounding box center [550, 324] width 64 height 24
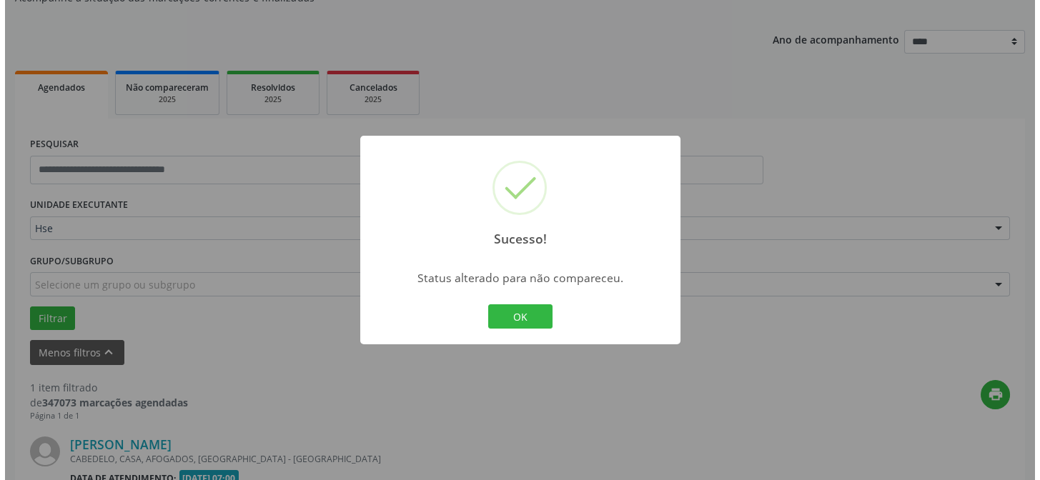
scroll to position [327, 0]
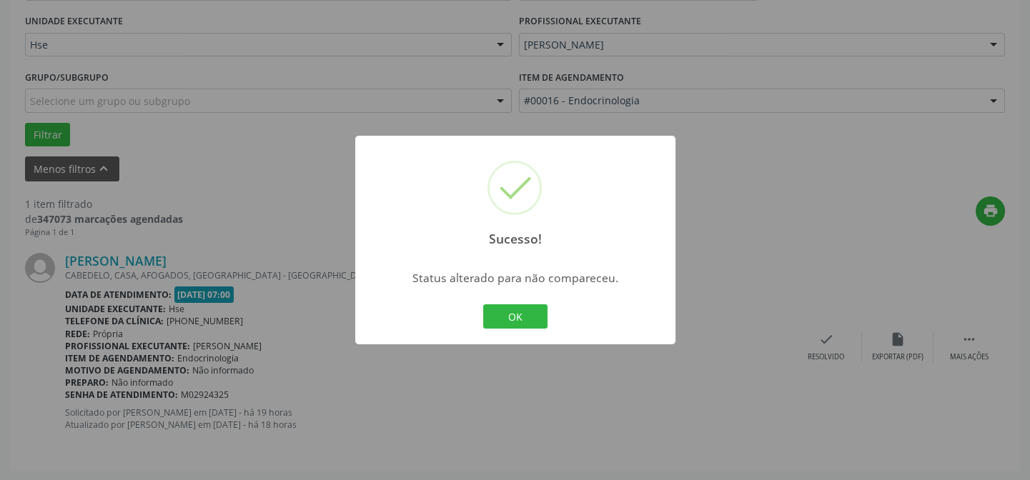
drag, startPoint x: 522, startPoint y: 318, endPoint x: 524, endPoint y: 308, distance: 10.2
click at [522, 317] on button "OK" at bounding box center [515, 317] width 64 height 24
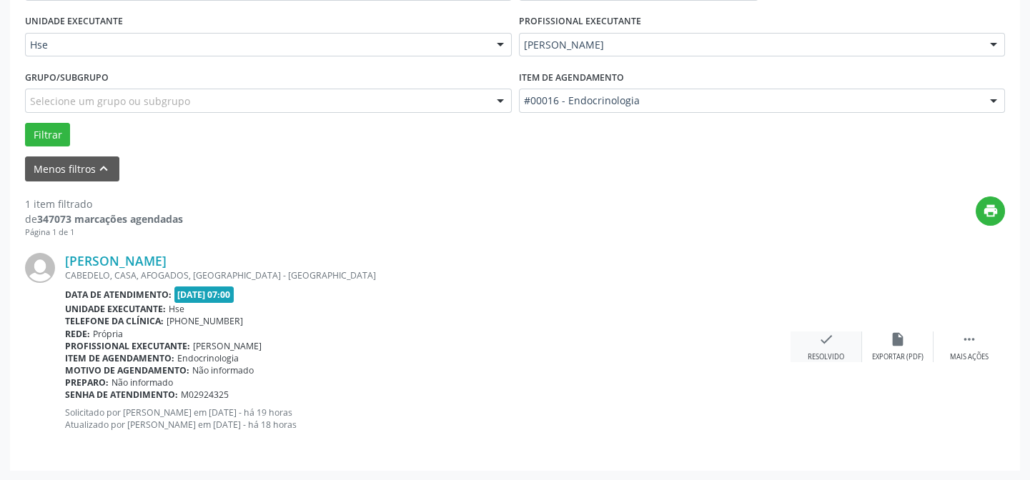
click at [830, 346] on icon "check" at bounding box center [827, 340] width 16 height 16
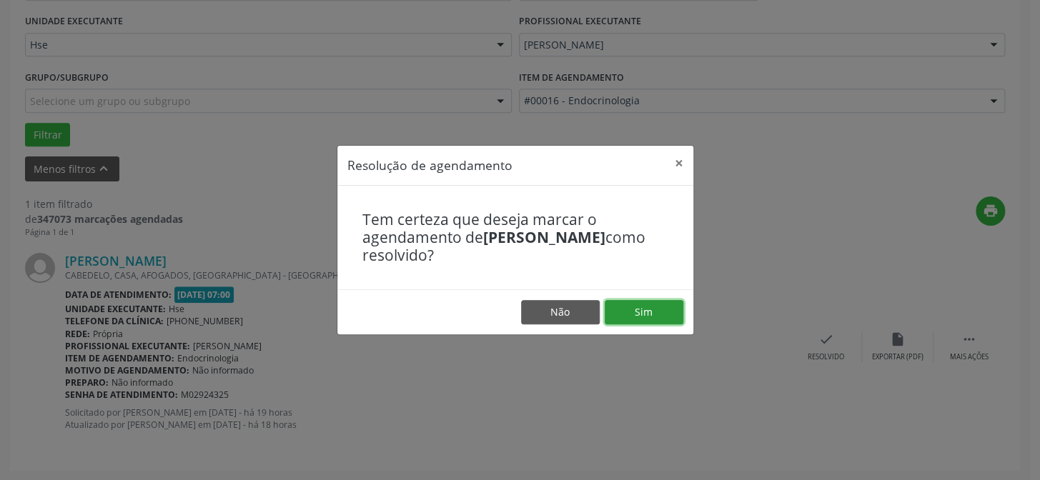
click at [638, 310] on button "Sim" at bounding box center [644, 312] width 79 height 24
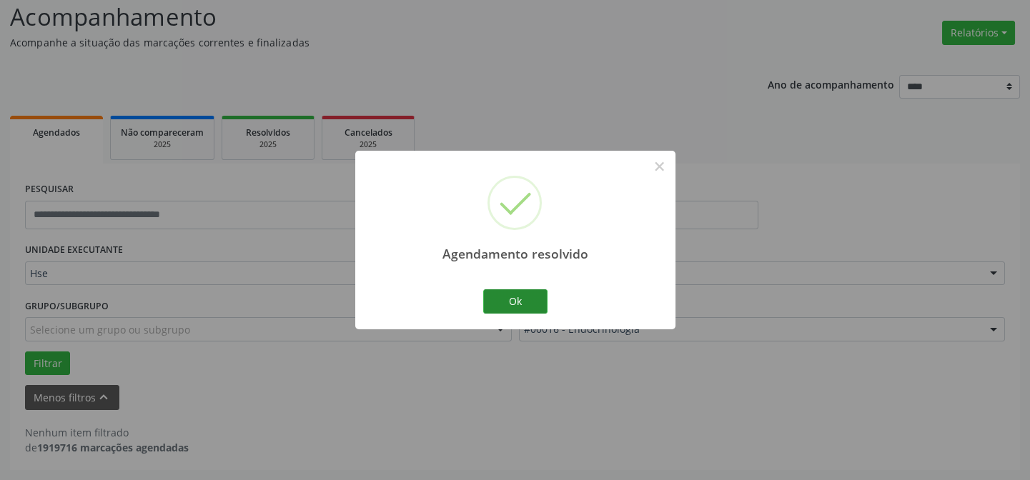
scroll to position [97, 0]
click at [513, 306] on button "Ok" at bounding box center [515, 302] width 64 height 24
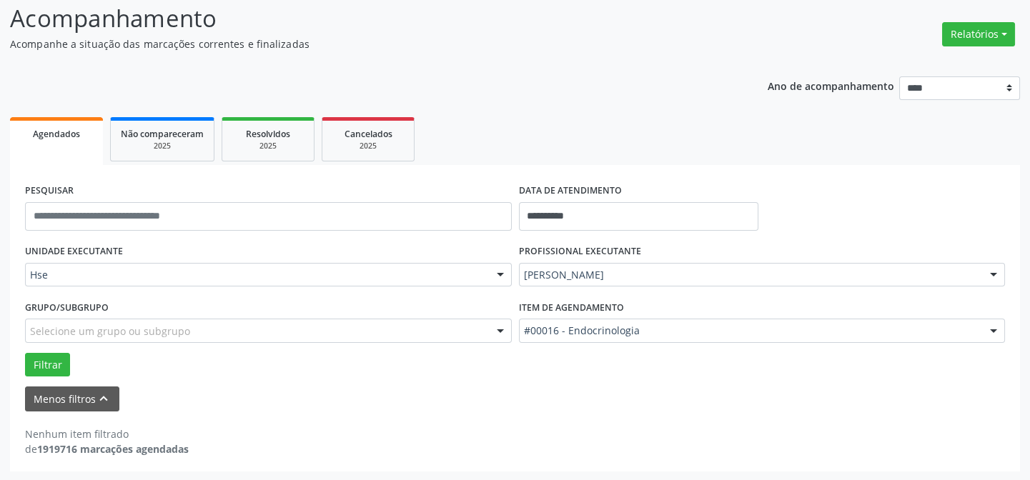
scroll to position [0, 0]
